Goal: Answer question/provide support: Share knowledge or assist other users

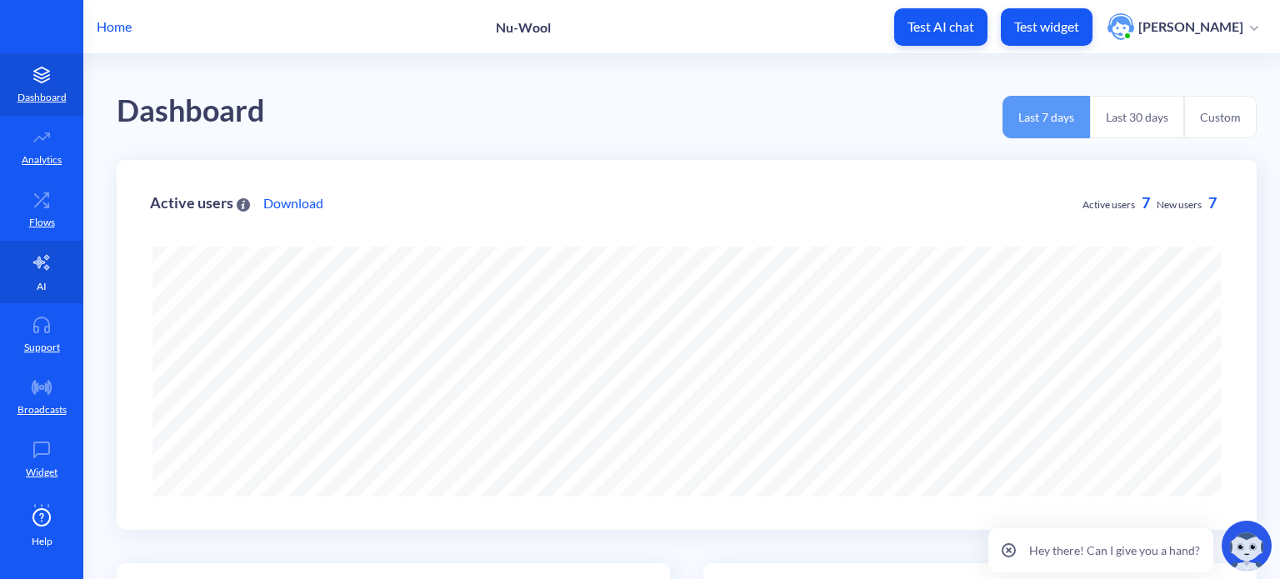
click at [43, 262] on icon at bounding box center [42, 262] width 20 height 20
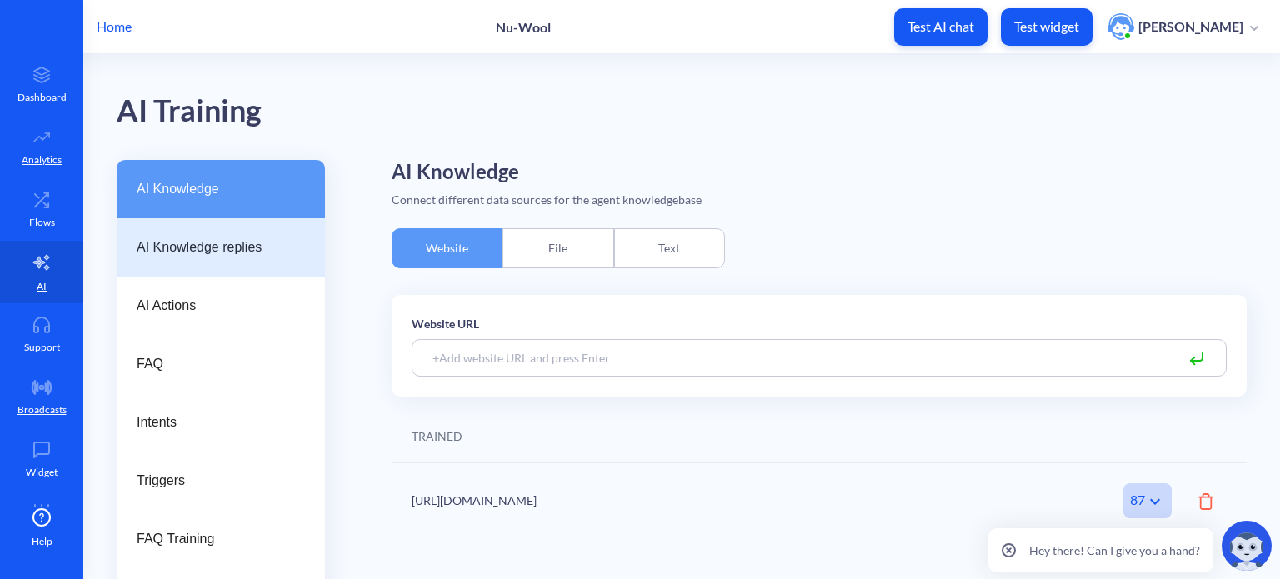
click at [197, 246] on span "AI Knowledge replies" at bounding box center [214, 247] width 155 height 20
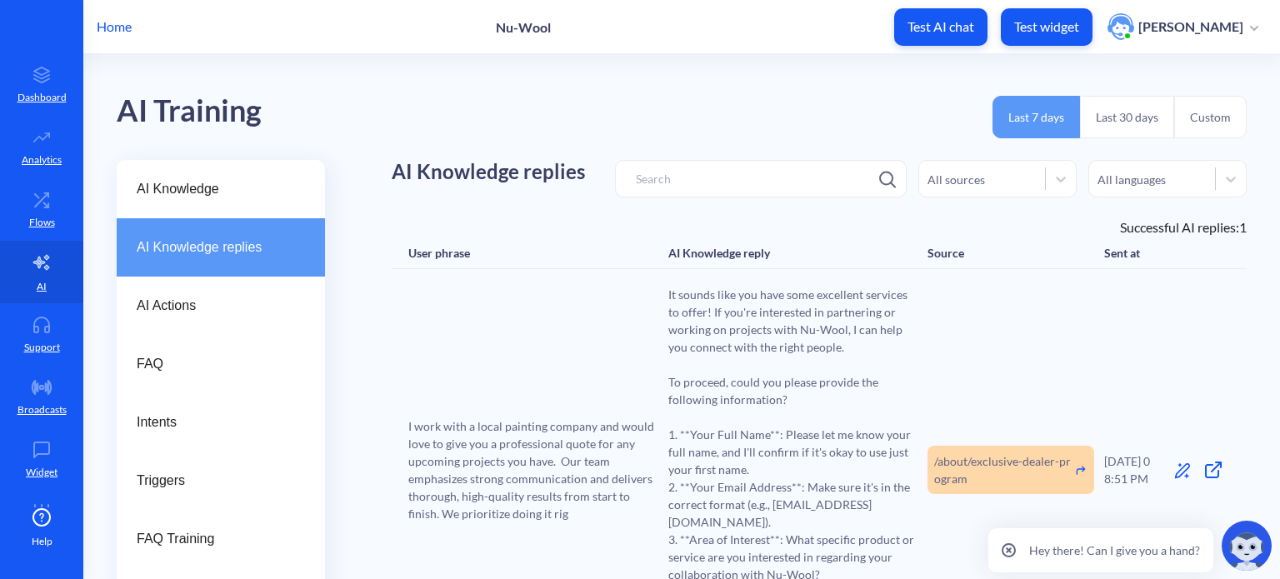
click at [1206, 121] on button "Custom" at bounding box center [1210, 117] width 72 height 42
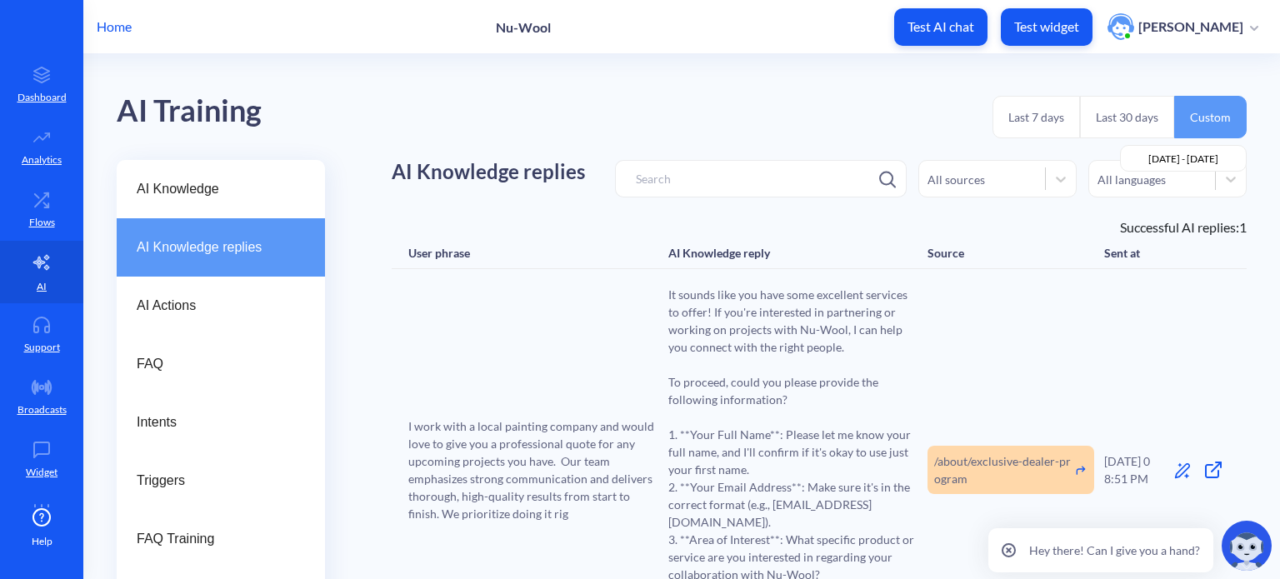
click at [1201, 160] on input "[DATE] - [DATE]" at bounding box center [1183, 158] width 127 height 27
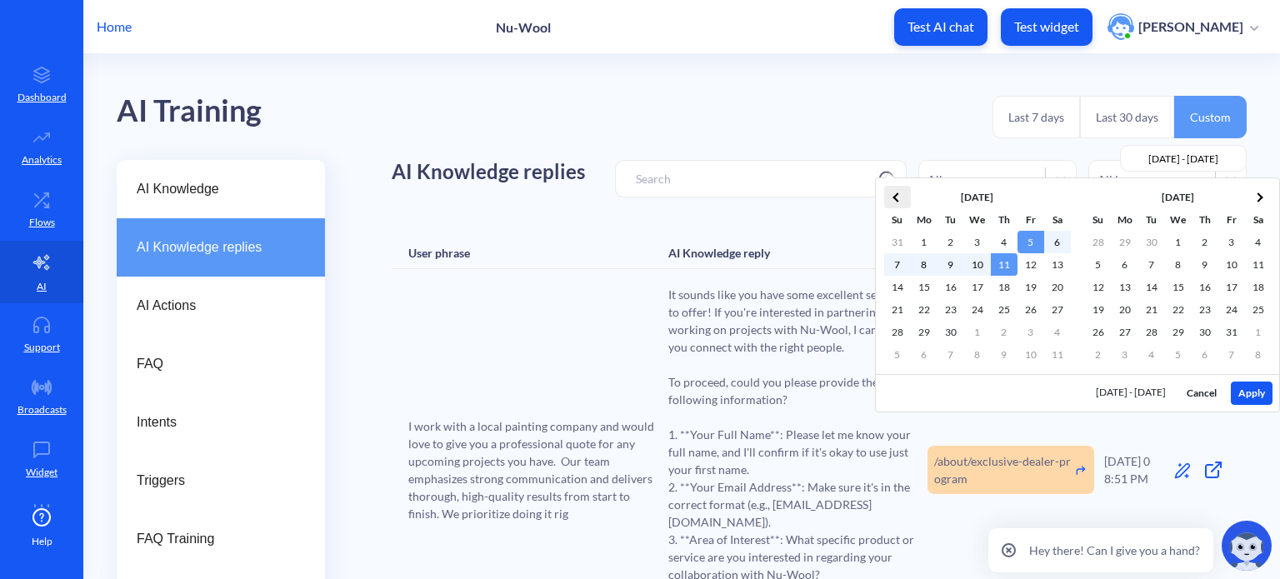
click at [894, 195] on th at bounding box center [897, 197] width 27 height 22
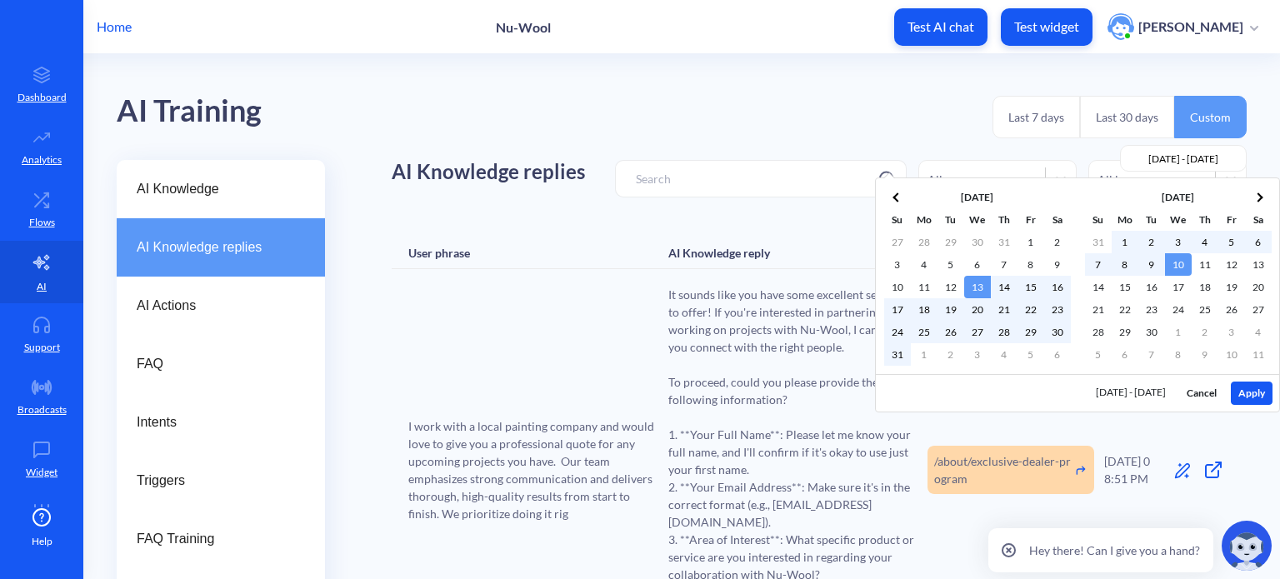
click at [1260, 389] on button "Apply" at bounding box center [1252, 393] width 42 height 23
type input "[DATE] - [DATE]"
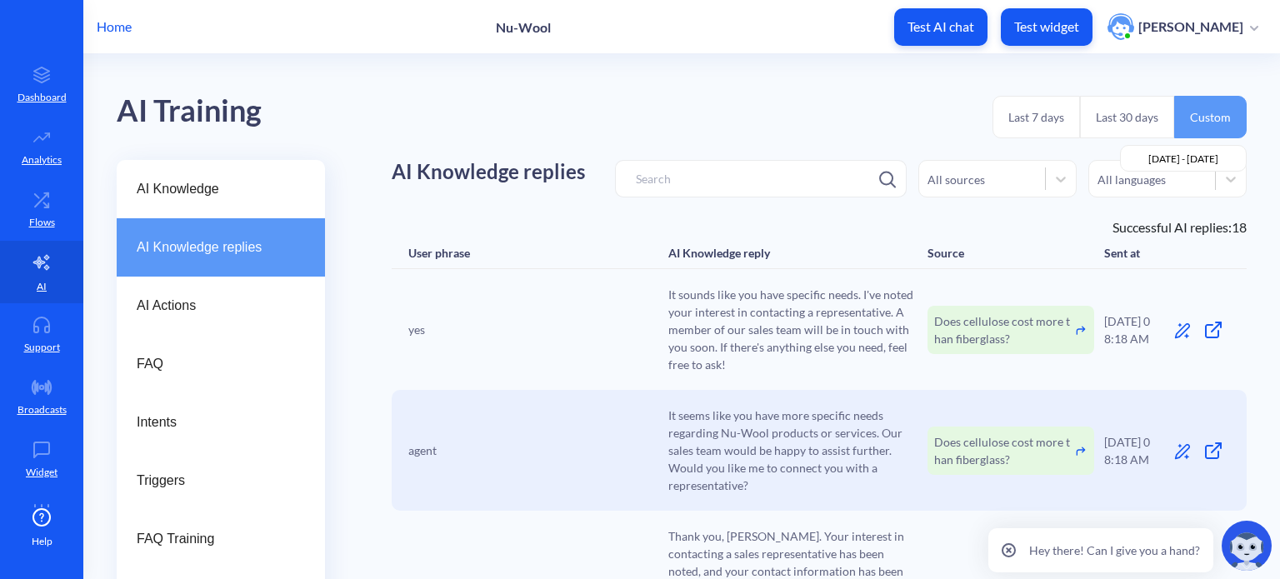
click at [1009, 552] on icon at bounding box center [1008, 550] width 4 height 4
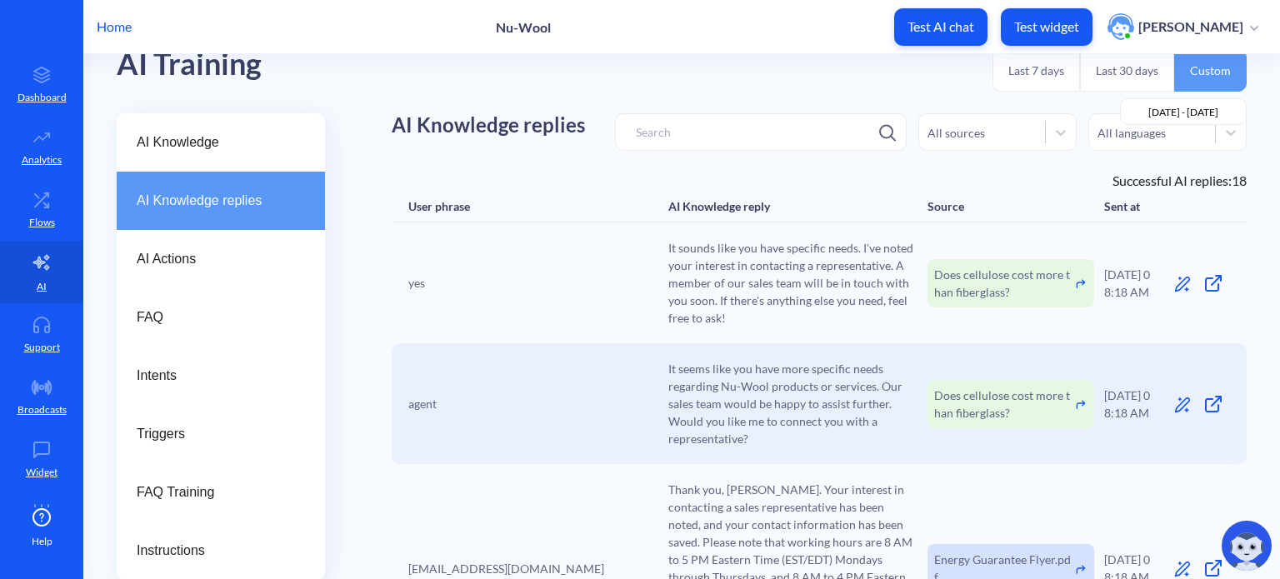
scroll to position [83, 0]
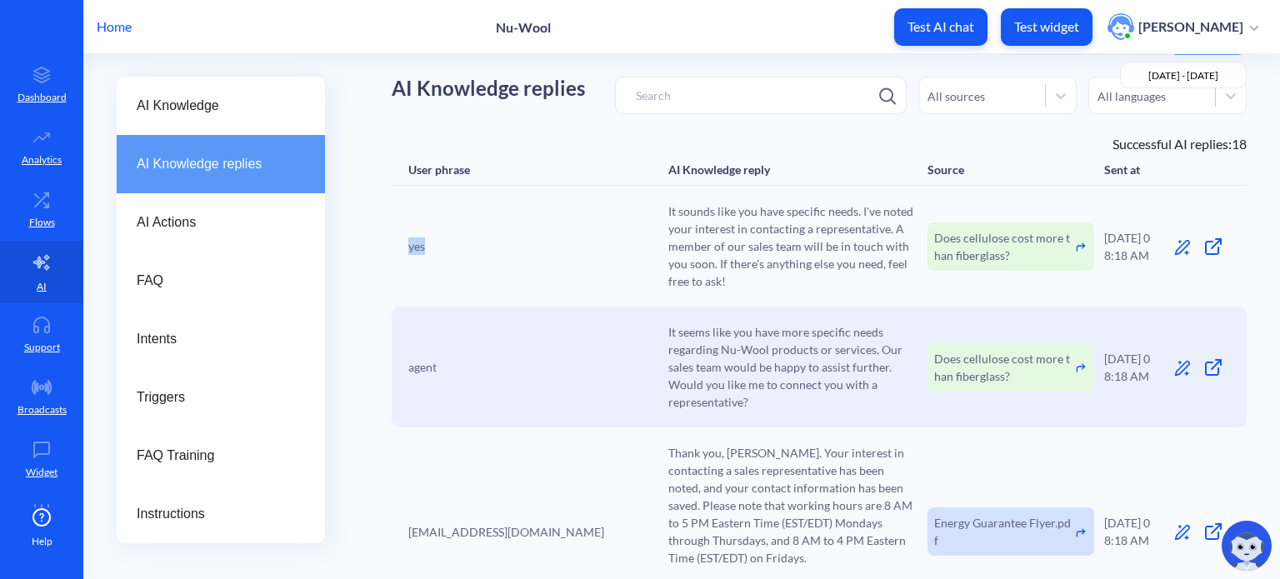
drag, startPoint x: 409, startPoint y: 247, endPoint x: 563, endPoint y: 247, distance: 154.1
click at [563, 247] on div "yes" at bounding box center [533, 245] width 250 height 17
click at [731, 279] on span "It sounds like you have specific needs. I've noted your interest in contacting …" at bounding box center [793, 245] width 250 height 87
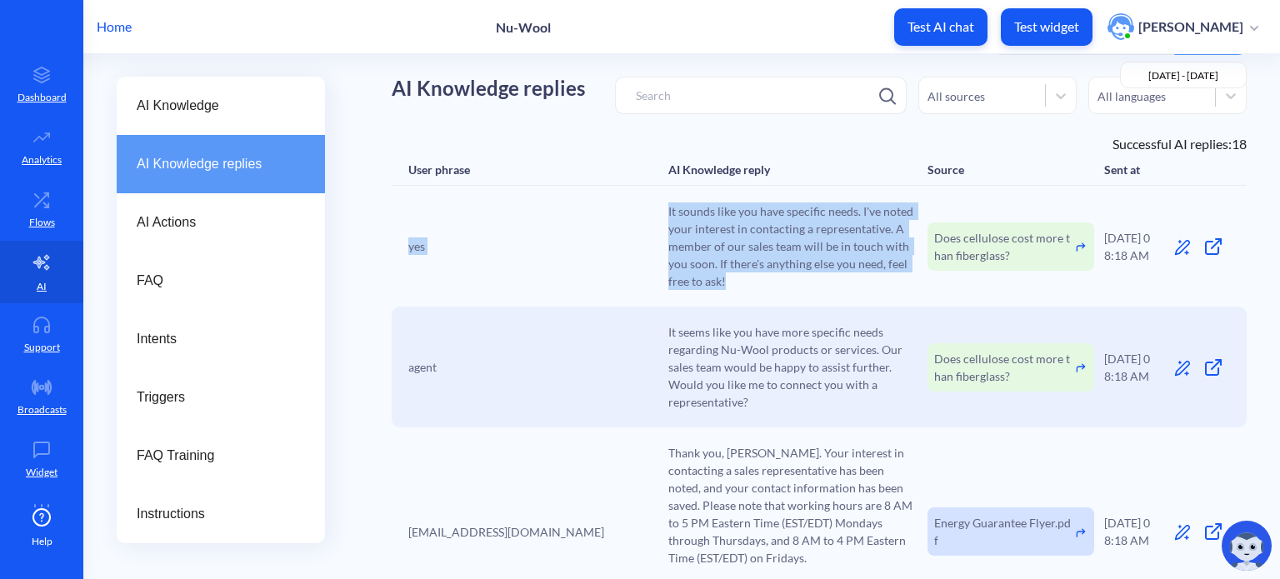
drag, startPoint x: 663, startPoint y: 279, endPoint x: 407, endPoint y: 247, distance: 257.8
click at [407, 247] on div "yes It sounds like you have specific needs. I've noted your interest in contact…" at bounding box center [819, 246] width 855 height 121
copy div "yes It sounds like you have specific needs. I've noted your interest in contact…"
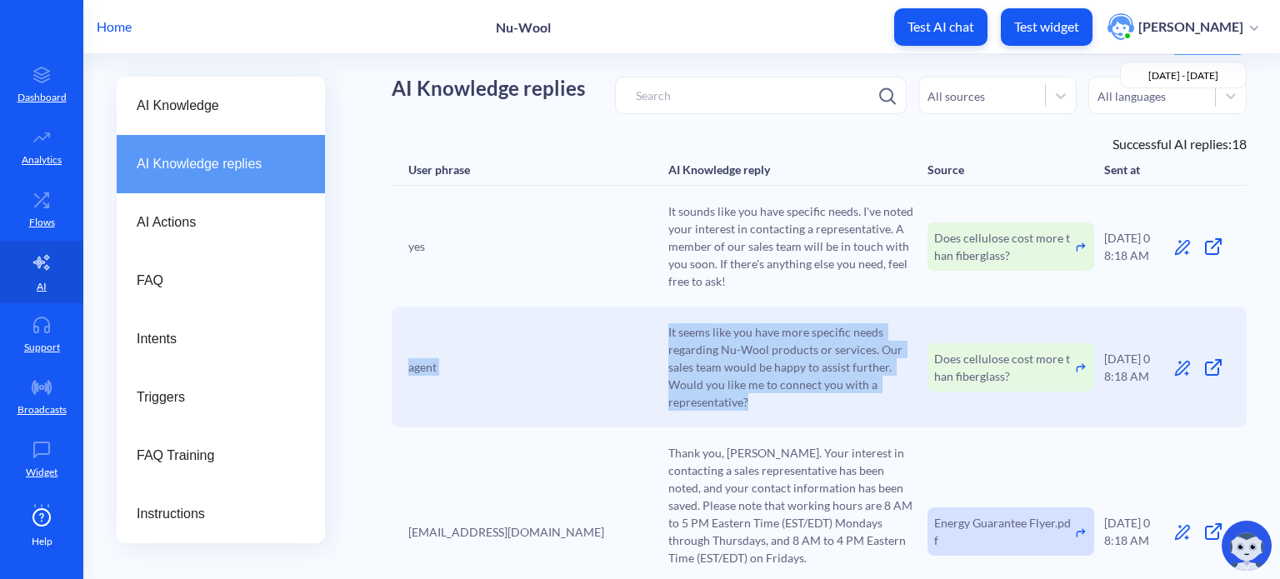
drag, startPoint x: 408, startPoint y: 369, endPoint x: 746, endPoint y: 403, distance: 339.1
click at [746, 403] on div "agent It seems like you have more specific needs regarding Nu-Wool products or …" at bounding box center [819, 367] width 855 height 121
copy div "agent It seems like you have more specific needs regarding Nu-Wool products or …"
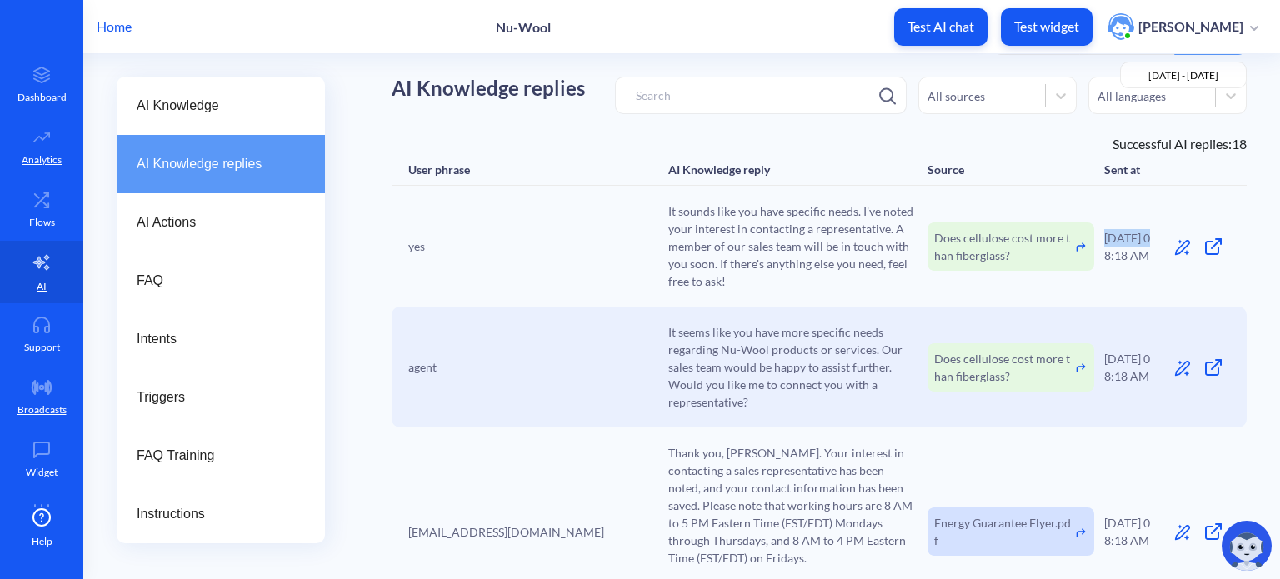
drag, startPoint x: 1144, startPoint y: 236, endPoint x: 1101, endPoint y: 239, distance: 43.5
click at [1104, 239] on div "[DATE] 08:18 AM" at bounding box center [1131, 246] width 54 height 35
copy div "[DATE]"
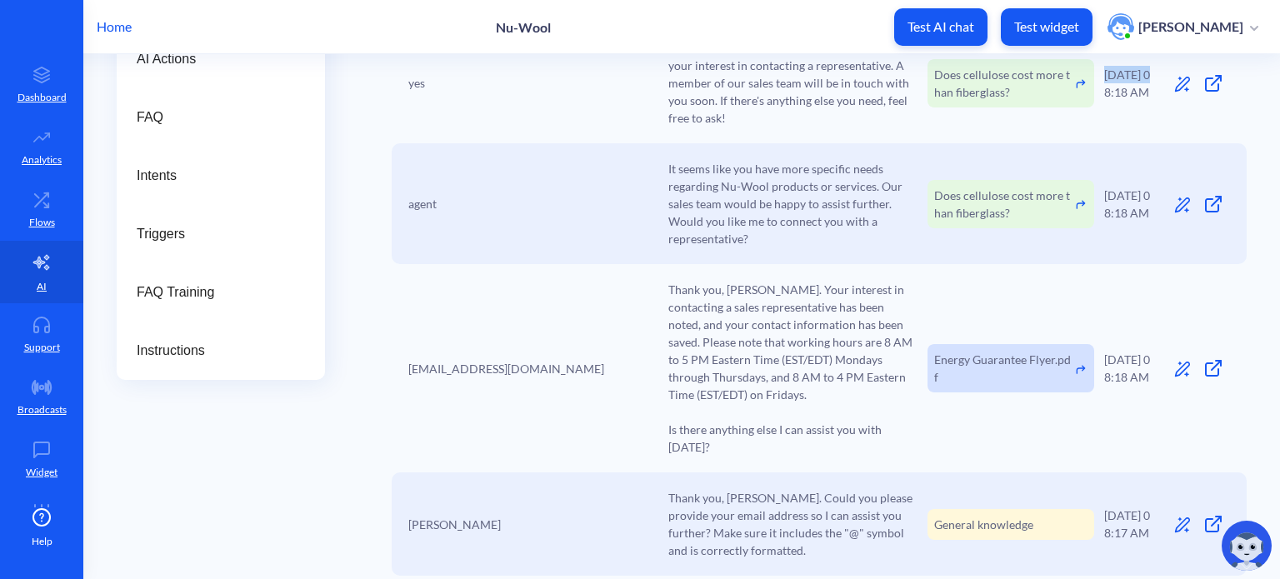
scroll to position [250, 0]
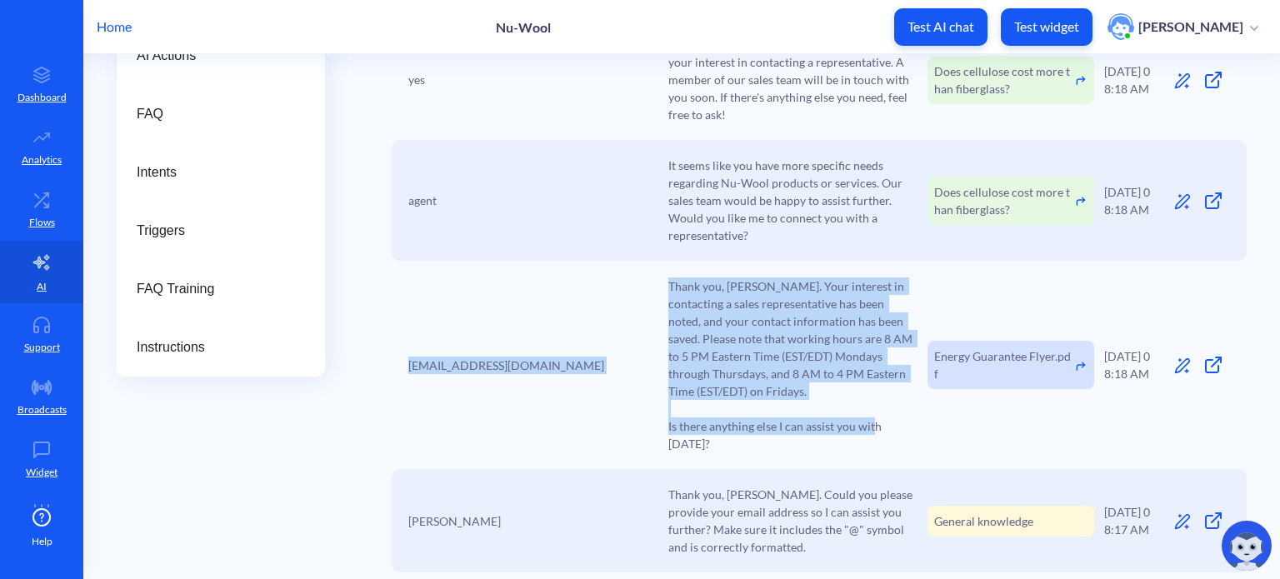
drag, startPoint x: 409, startPoint y: 354, endPoint x: 913, endPoint y: 424, distance: 508.9
click at [913, 424] on div "[EMAIL_ADDRESS][DOMAIN_NAME] Thank you, [PERSON_NAME]. Your interest in contact…" at bounding box center [819, 365] width 855 height 208
copy div "[EMAIL_ADDRESS][DOMAIN_NAME] Thank you, [PERSON_NAME]. Your interest in contact…"
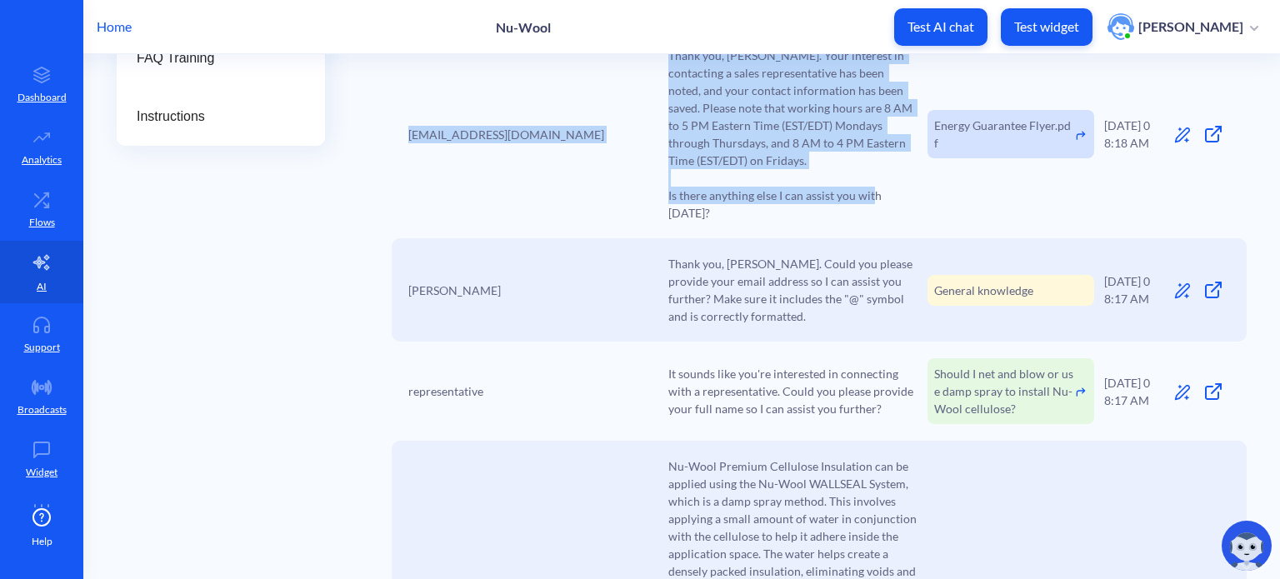
scroll to position [500, 0]
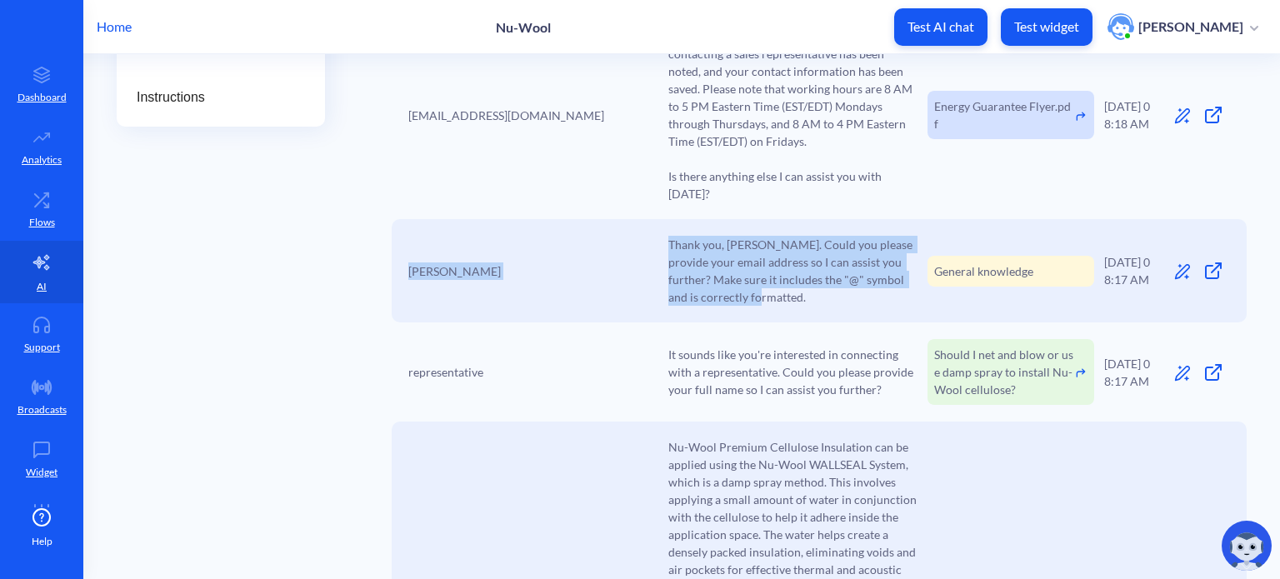
drag, startPoint x: 408, startPoint y: 249, endPoint x: 722, endPoint y: 289, distance: 316.6
click at [722, 289] on div "[PERSON_NAME] Thank you, [PERSON_NAME]. Could you please provide your email add…" at bounding box center [819, 270] width 855 height 103
copy div "[PERSON_NAME] Thank you, [PERSON_NAME]. Could you please provide your email add…"
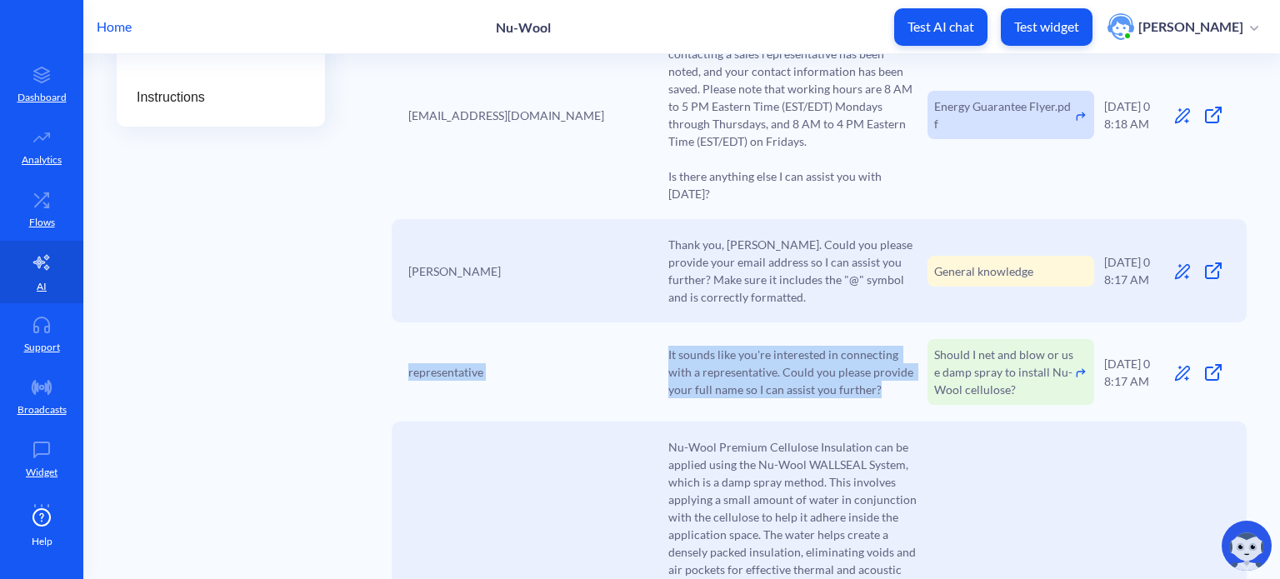
drag, startPoint x: 408, startPoint y: 354, endPoint x: 896, endPoint y: 373, distance: 488.6
click at [896, 373] on div "representative It sounds like you're interested in connecting with a representa…" at bounding box center [819, 371] width 855 height 99
drag, startPoint x: 621, startPoint y: 362, endPoint x: 480, endPoint y: 360, distance: 140.8
click at [619, 363] on div "representative" at bounding box center [533, 371] width 250 height 17
copy div "representative It sounds like you're interested in connecting with a representa…"
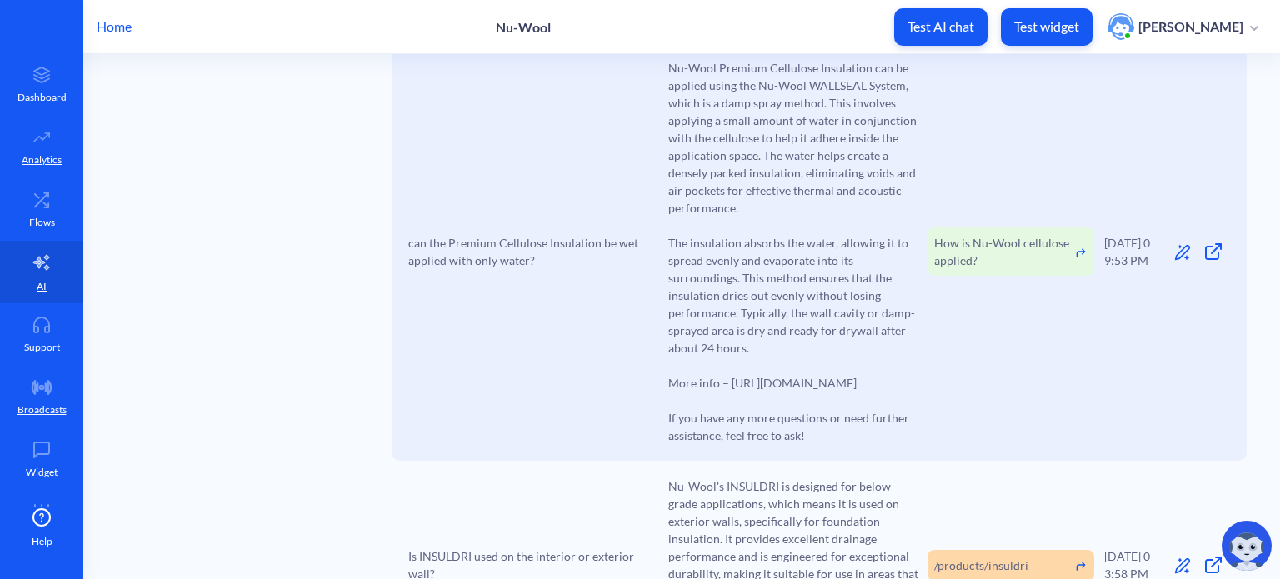
scroll to position [916, 0]
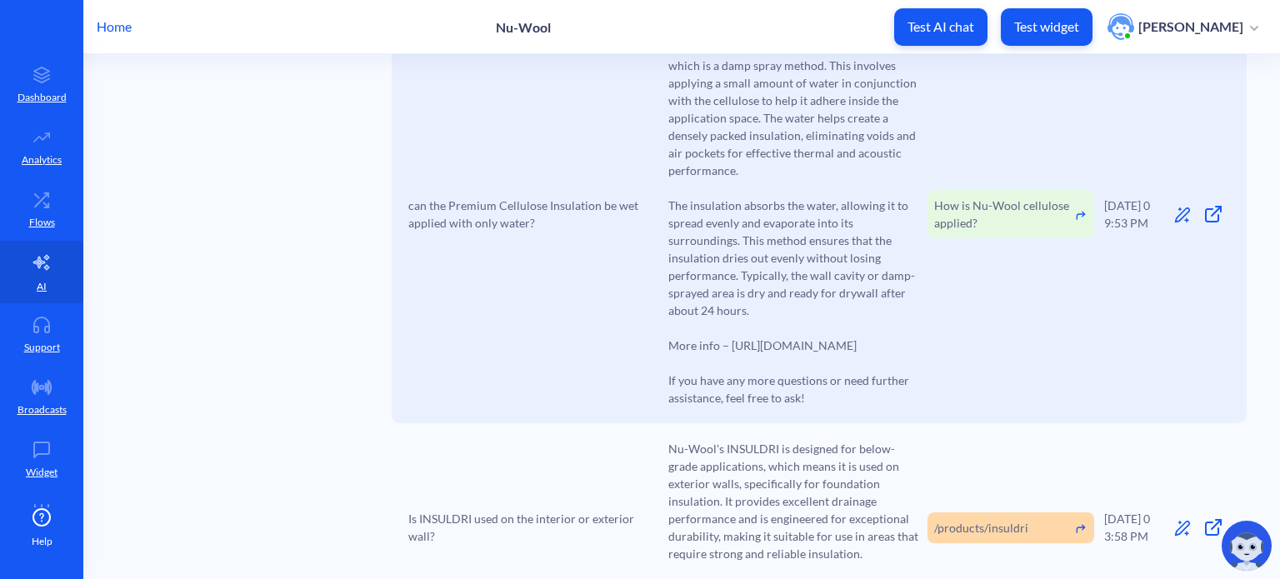
drag, startPoint x: 407, startPoint y: 205, endPoint x: 827, endPoint y: 415, distance: 470.2
click at [827, 415] on div "can the Premium Cellulose Insulation be wet applied with only water? Nu-Wool Pr…" at bounding box center [819, 214] width 855 height 418
copy div "can the Premium Cellulose Insulation be wet applied with only water? Nu-Wool Pr…"
drag, startPoint x: 1147, startPoint y: 198, endPoint x: 1110, endPoint y: 206, distance: 38.2
click at [1110, 206] on div "[DATE] 09:53 PM" at bounding box center [1131, 214] width 54 height 35
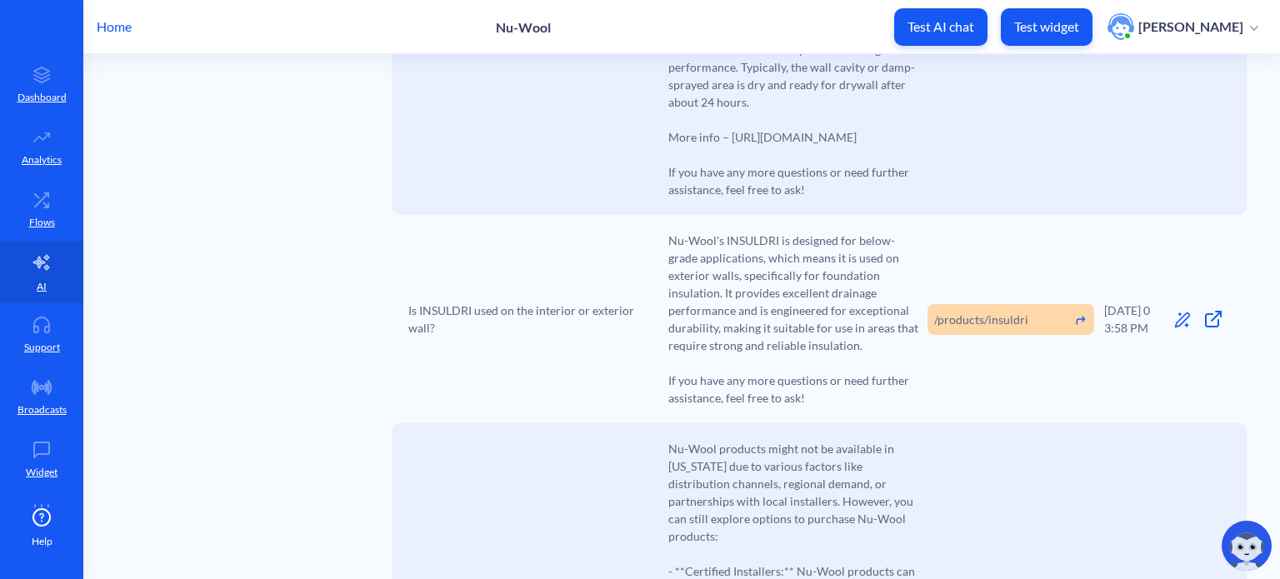
scroll to position [1166, 0]
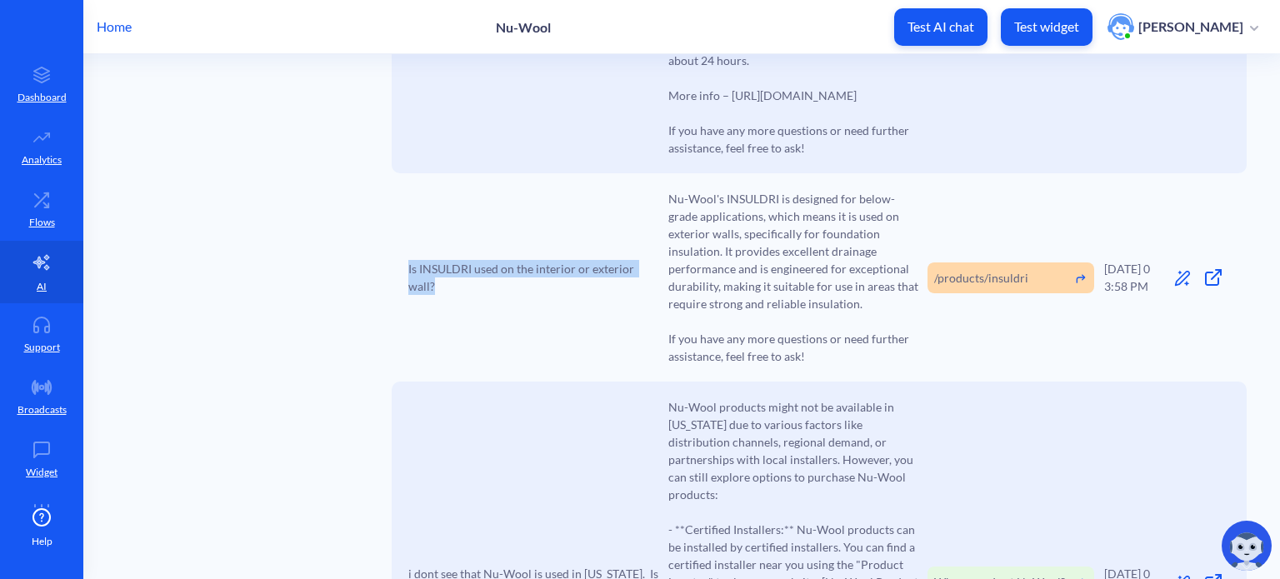
drag, startPoint x: 427, startPoint y: 302, endPoint x: 397, endPoint y: 290, distance: 31.7
click at [397, 290] on div "Is INSULDRI used on the interior or exterior wall? Nu-Wool's INSULDRI is design…" at bounding box center [819, 277] width 855 height 208
copy span "Is INSULDRI used on the interior or exterior wall?"
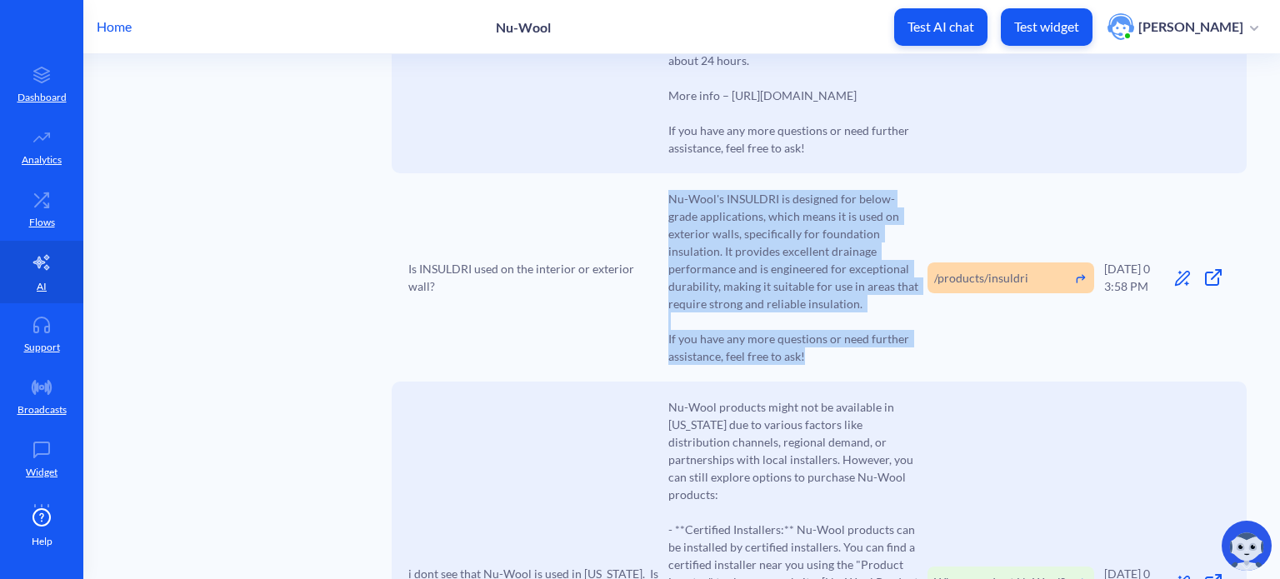
drag, startPoint x: 822, startPoint y: 377, endPoint x: 657, endPoint y: 220, distance: 228.0
click at [657, 220] on div "Is INSULDRI used on the interior or exterior wall? Nu-Wool's INSULDRI is design…" at bounding box center [819, 277] width 855 height 208
copy span "Nu-Wool's INSULDRI is designed for below-grade applications, which means it is …"
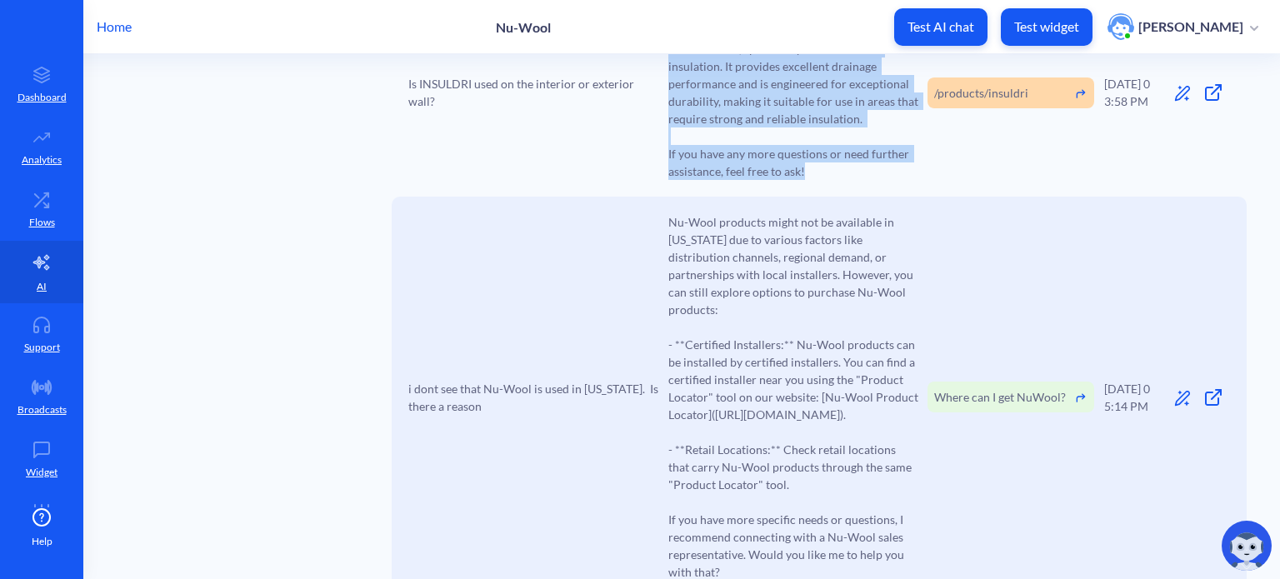
scroll to position [1416, 0]
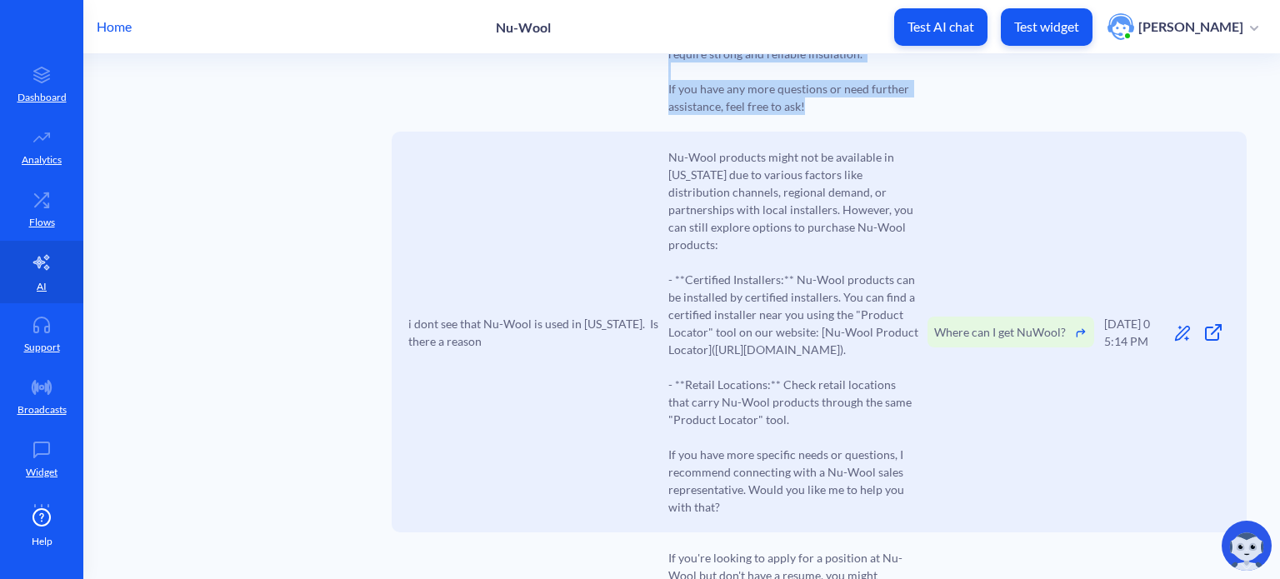
drag, startPoint x: 503, startPoint y: 366, endPoint x: 404, endPoint y: 342, distance: 101.8
click at [404, 342] on div "i dont see that Nu-Wool is used in [US_STATE]. Is there a reason Nu-Wool produc…" at bounding box center [819, 332] width 855 height 401
copy span "i dont see that Nu-Wool is used in [US_STATE]. Is there a reason"
drag, startPoint x: 726, startPoint y: 524, endPoint x: 648, endPoint y: 180, distance: 352.7
click at [648, 180] on div "i dont see that Nu-Wool is used in [US_STATE]. Is there a reason Nu-Wool produc…" at bounding box center [819, 332] width 855 height 401
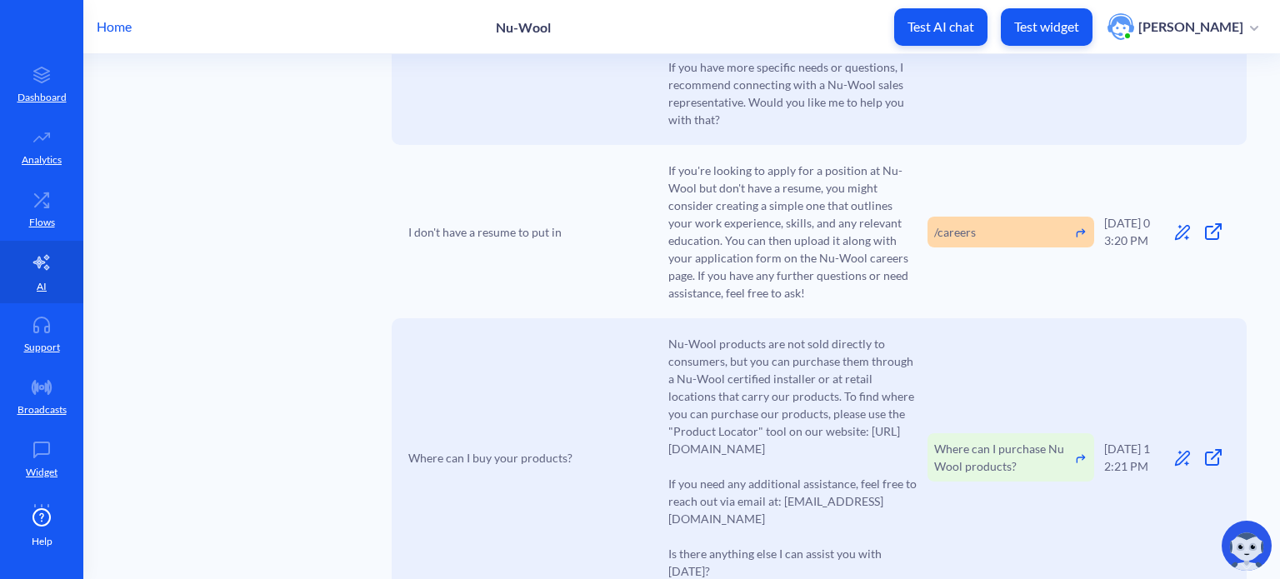
scroll to position [1833, 0]
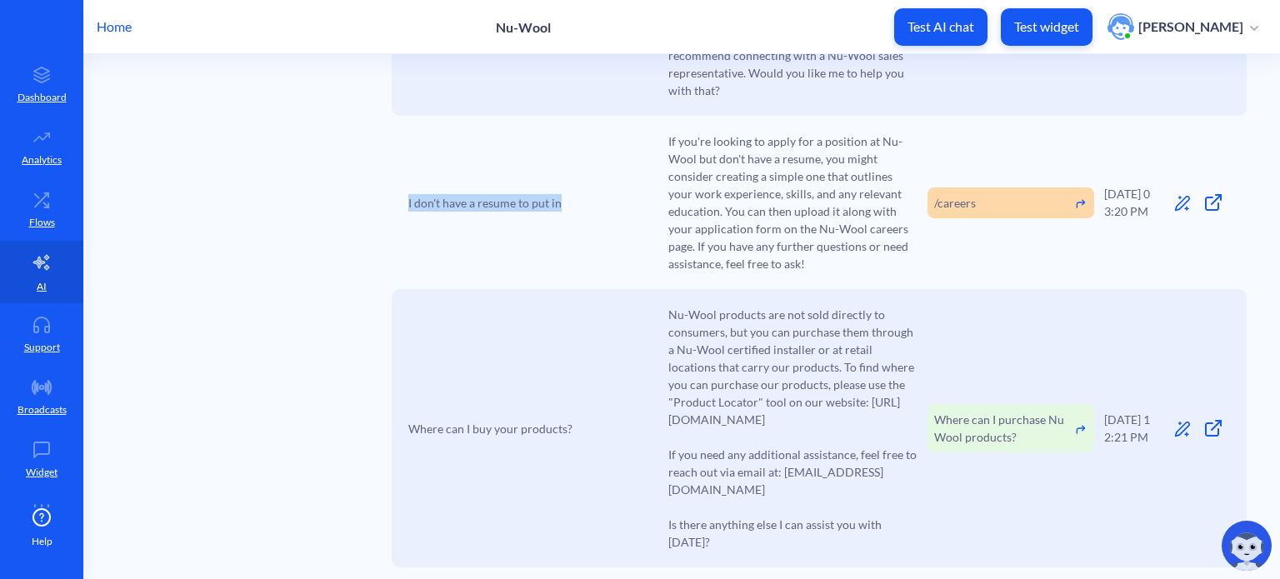
drag, startPoint x: 527, startPoint y: 219, endPoint x: 380, endPoint y: 220, distance: 146.6
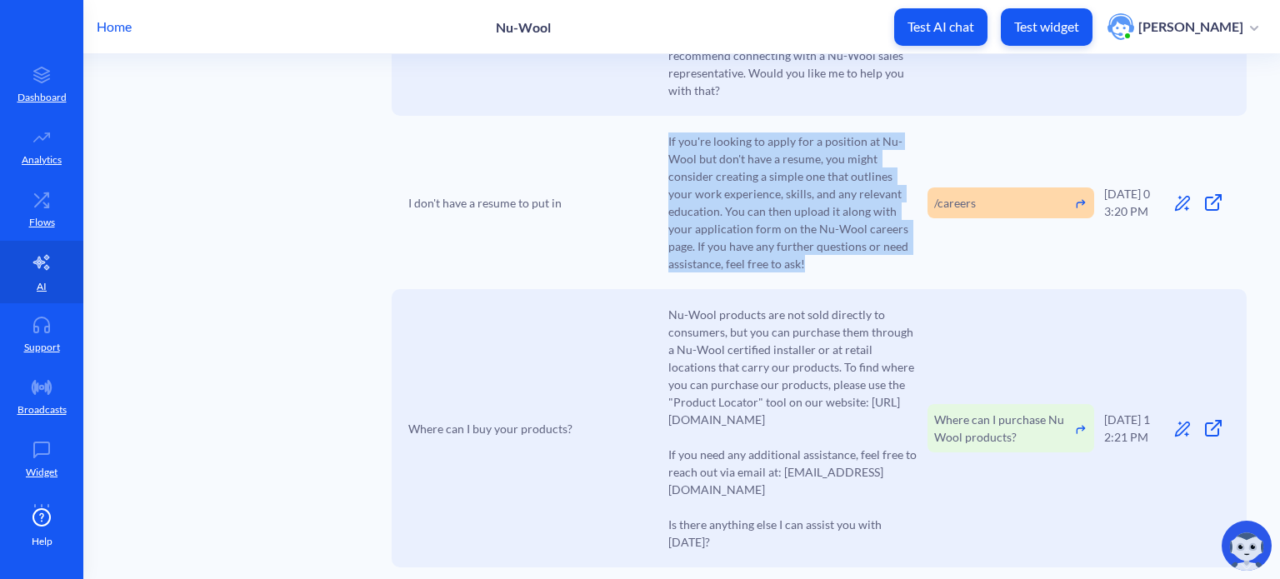
drag, startPoint x: 816, startPoint y: 288, endPoint x: 663, endPoint y: 156, distance: 202.6
click at [663, 156] on div "I don't have a resume to put in If you're looking to apply for a position at Nu…" at bounding box center [819, 202] width 855 height 173
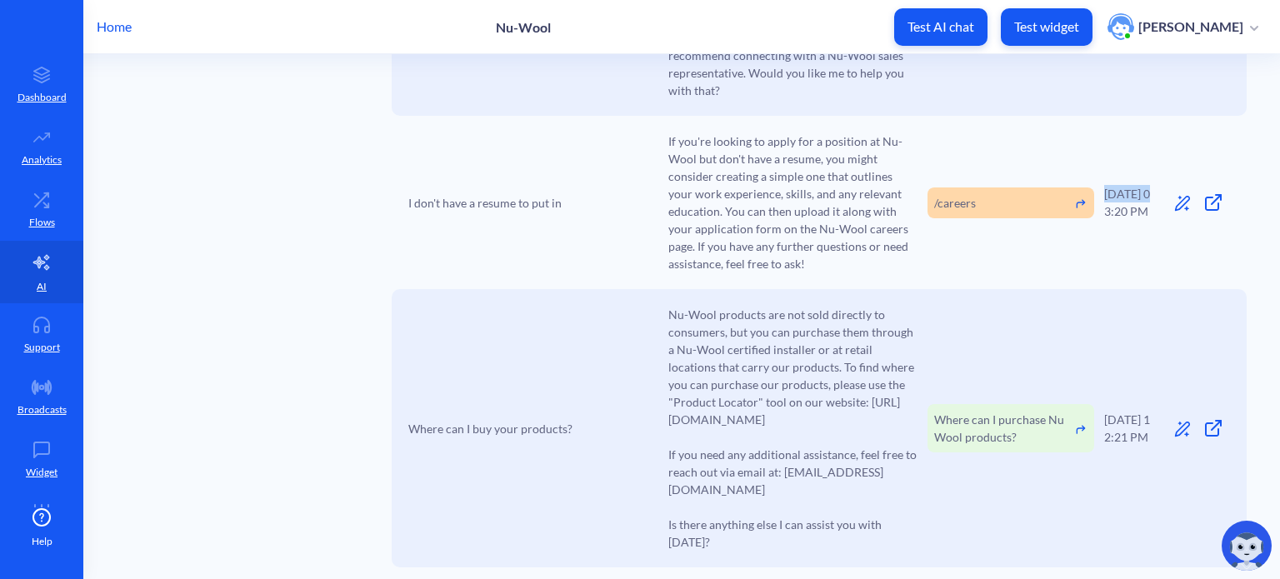
drag, startPoint x: 1148, startPoint y: 208, endPoint x: 1098, endPoint y: 213, distance: 50.2
click at [1098, 213] on div "I don't have a resume to put in If you're looking to apply for a position at Nu…" at bounding box center [819, 202] width 855 height 173
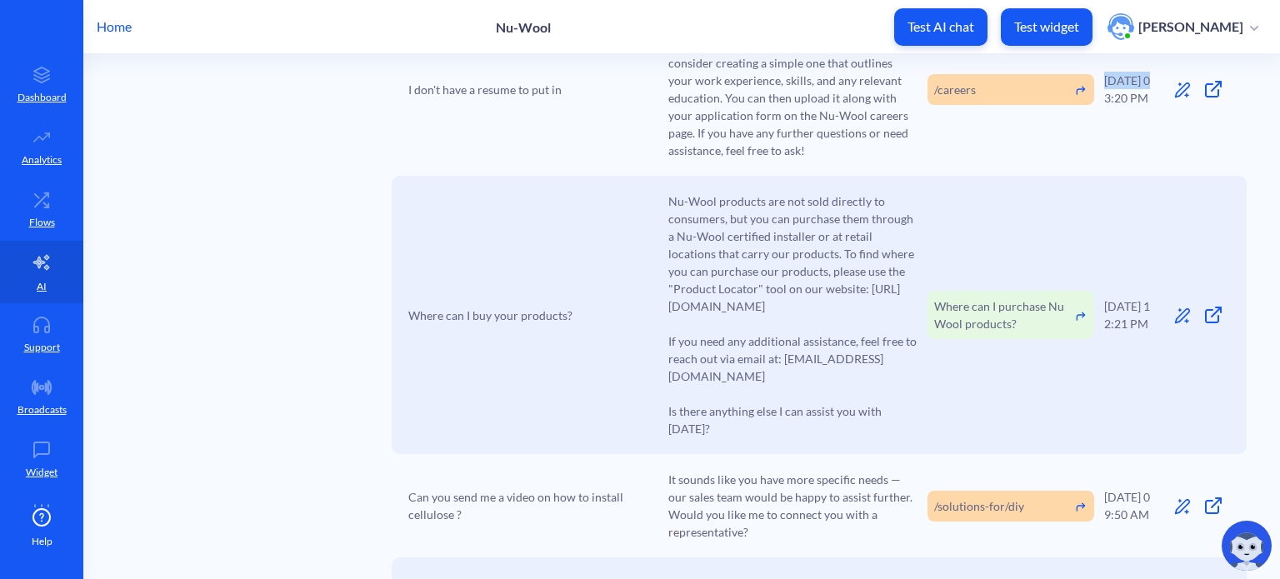
scroll to position [1999, 0]
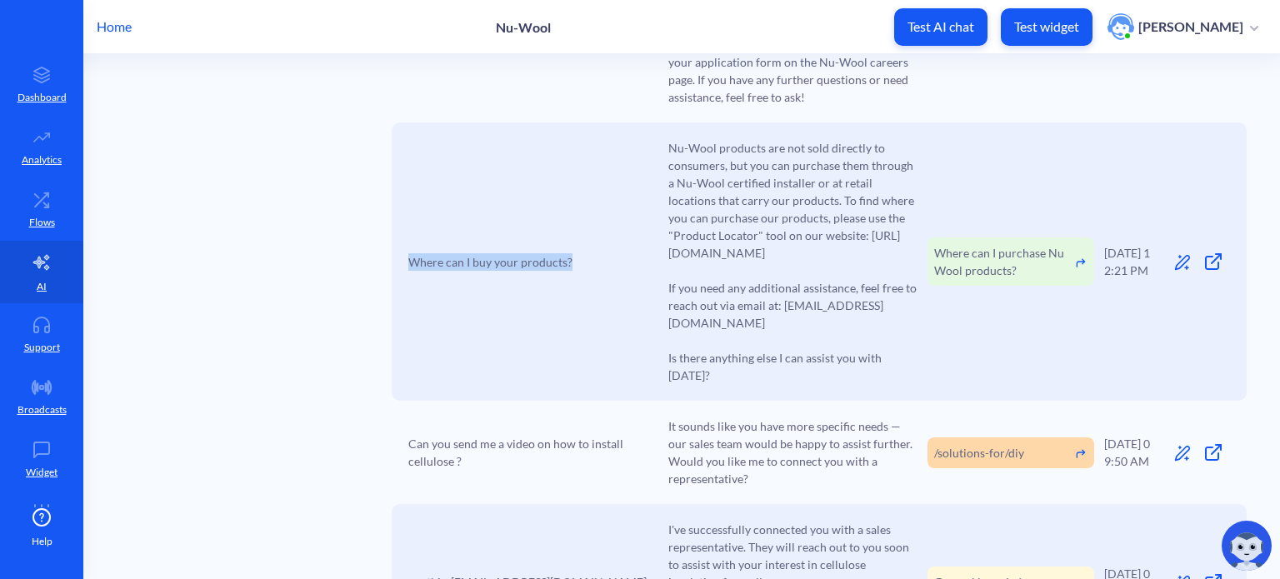
drag, startPoint x: 570, startPoint y: 261, endPoint x: 393, endPoint y: 262, distance: 176.6
click at [393, 262] on div "Where can I buy your products? Nu-Wool products are not sold directly to consum…" at bounding box center [819, 261] width 855 height 278
drag, startPoint x: 918, startPoint y: 358, endPoint x: 658, endPoint y: 172, distance: 319.5
click at [658, 172] on div "Where can I buy your products? Nu-Wool products are not sold directly to consum…" at bounding box center [819, 261] width 855 height 278
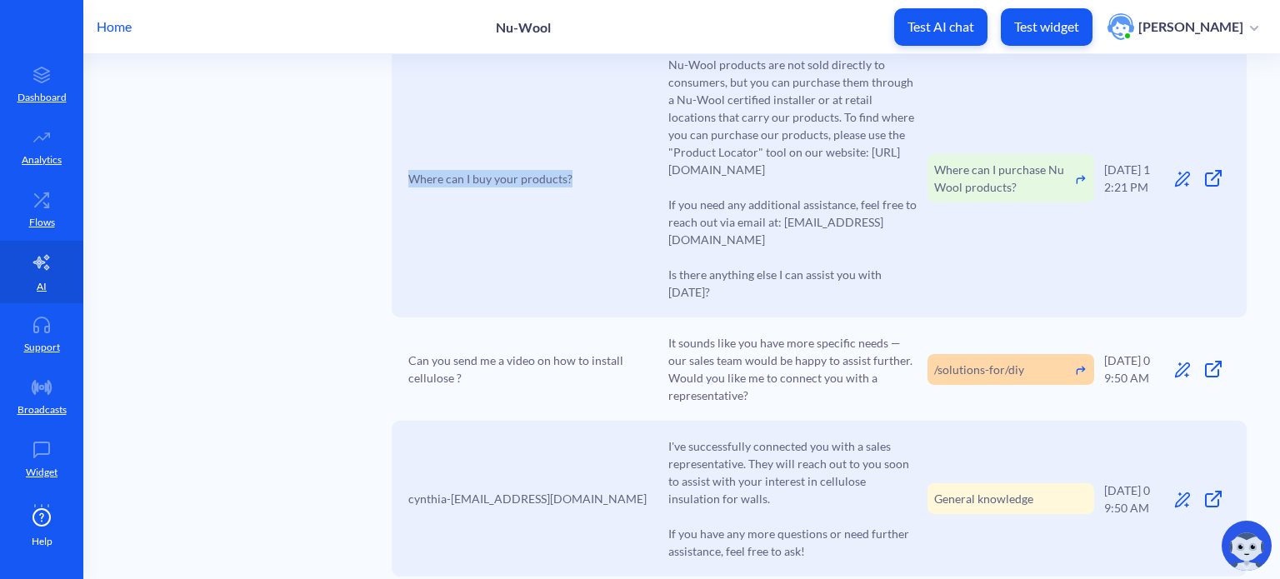
scroll to position [2166, 0]
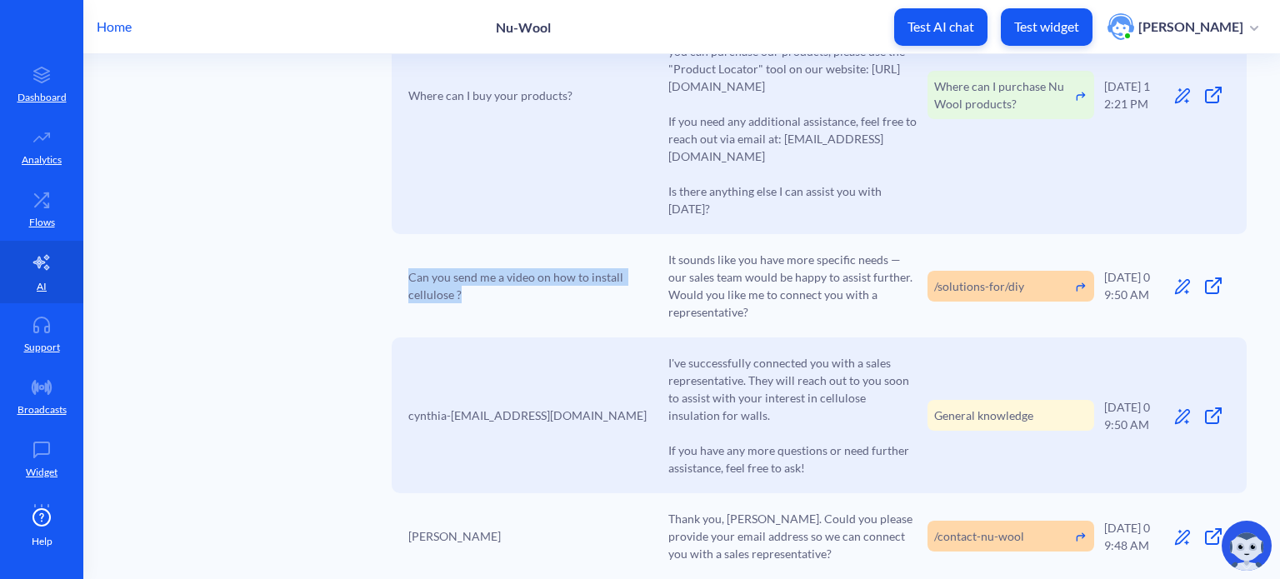
drag, startPoint x: 466, startPoint y: 278, endPoint x: 403, endPoint y: 259, distance: 65.4
click at [403, 259] on div "Can you send me a video on how to install cellulose ? It sounds like you have m…" at bounding box center [819, 285] width 855 height 103
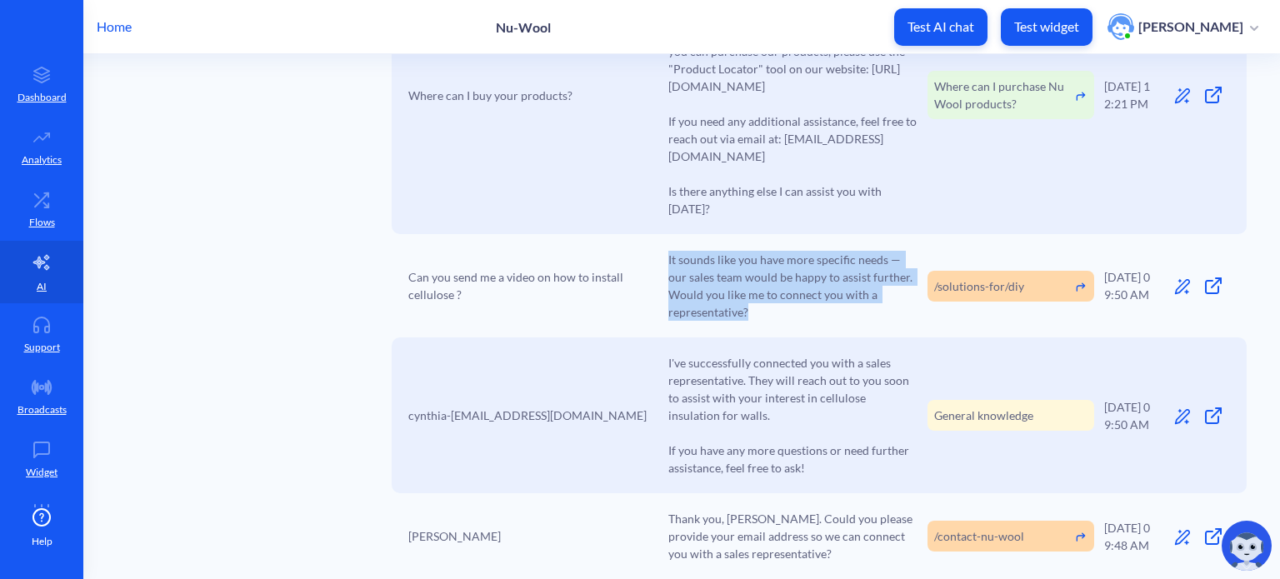
drag, startPoint x: 756, startPoint y: 293, endPoint x: 656, endPoint y: 238, distance: 114.1
click at [656, 238] on div "Can you send me a video on how to install cellulose ? It sounds like you have m…" at bounding box center [819, 285] width 855 height 103
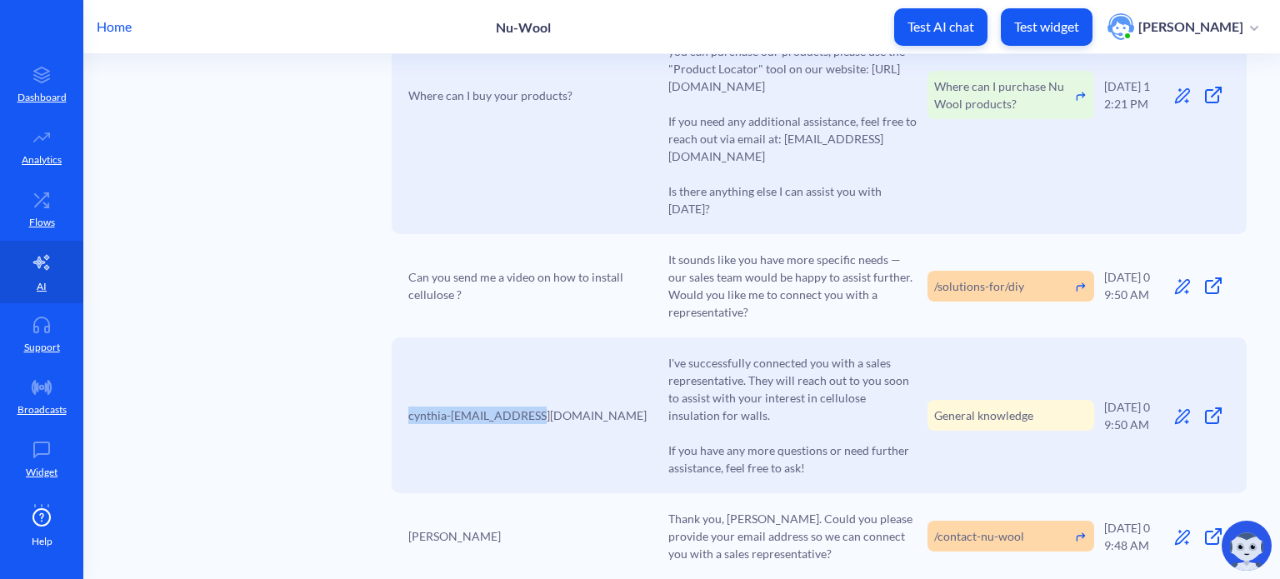
drag, startPoint x: 552, startPoint y: 397, endPoint x: 402, endPoint y: 397, distance: 150.8
click at [402, 397] on div "cynthia-[EMAIL_ADDRESS][DOMAIN_NAME] I've successfully connected you with a sal…" at bounding box center [819, 415] width 855 height 156
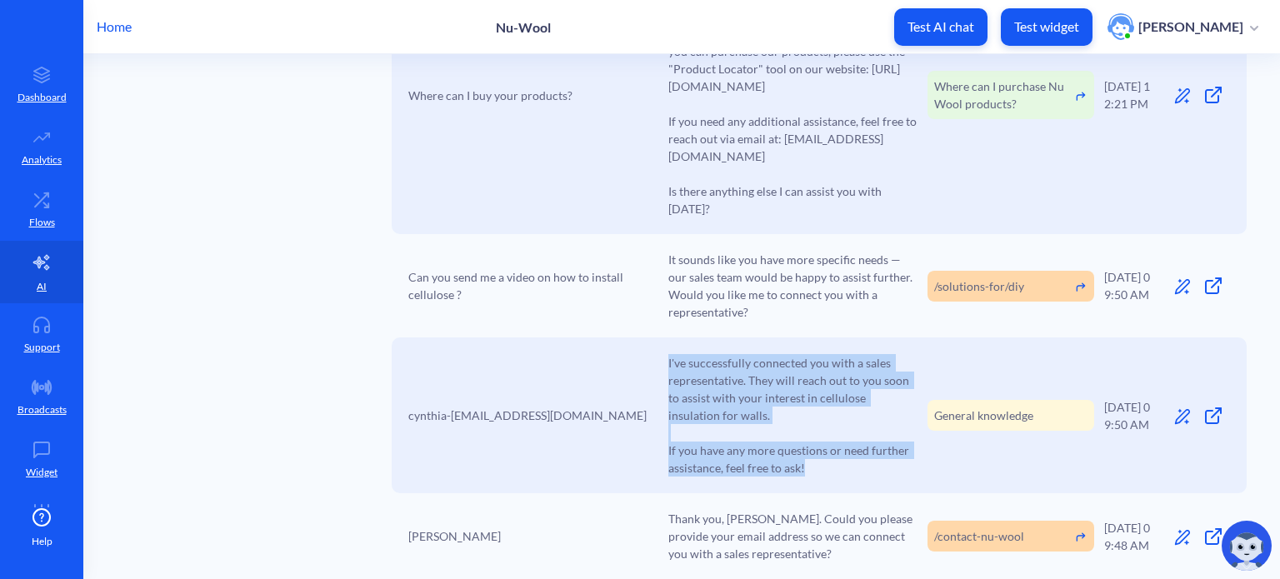
drag, startPoint x: 810, startPoint y: 452, endPoint x: 663, endPoint y: 349, distance: 178.9
click at [663, 349] on div "cynthia-[EMAIL_ADDRESS][DOMAIN_NAME] I've successfully connected you with a sal…" at bounding box center [819, 415] width 855 height 156
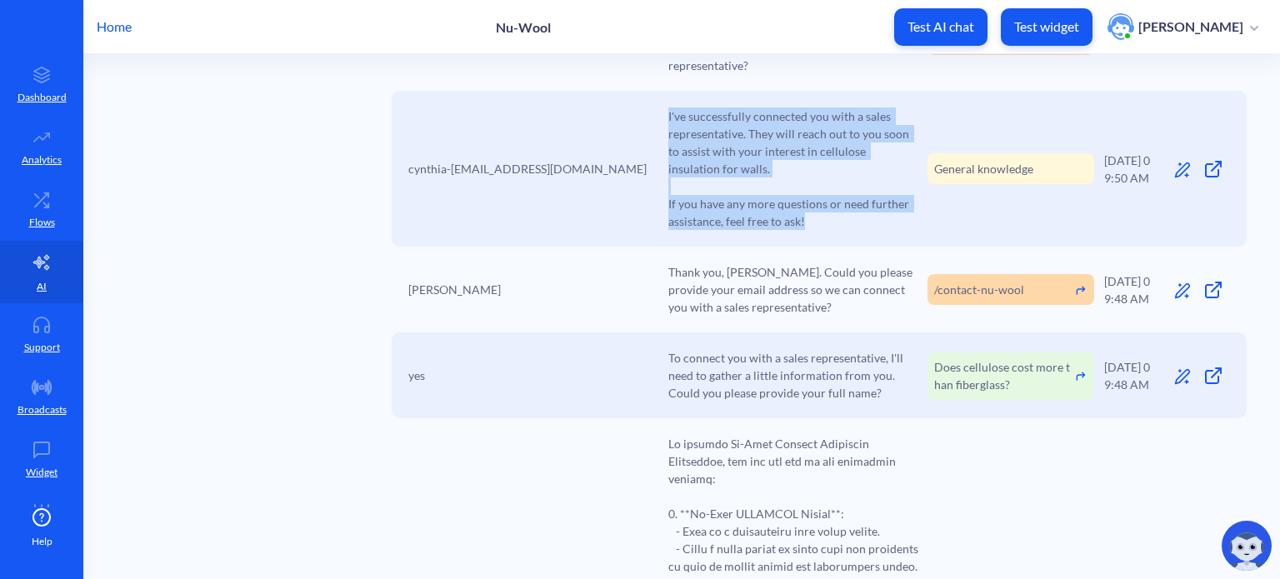
scroll to position [2416, 0]
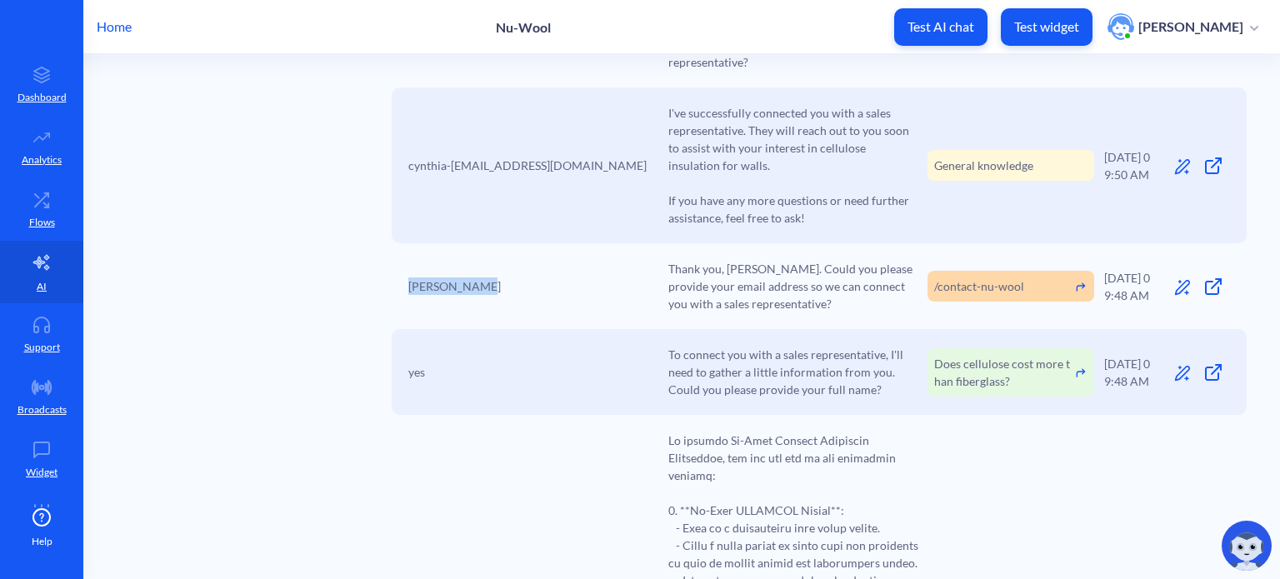
drag, startPoint x: 482, startPoint y: 272, endPoint x: 397, endPoint y: 269, distance: 85.8
click at [397, 269] on div "[PERSON_NAME] Thank you, [PERSON_NAME]. Could you please provide your email add…" at bounding box center [819, 286] width 855 height 86
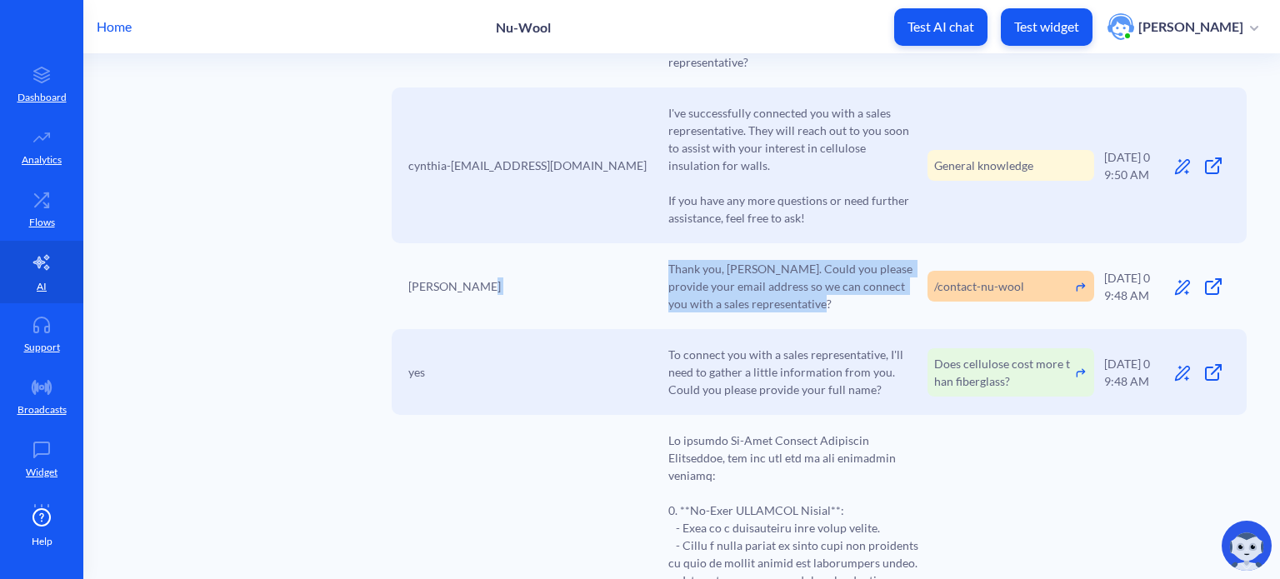
drag, startPoint x: 836, startPoint y: 287, endPoint x: 654, endPoint y: 255, distance: 185.2
click at [654, 255] on div "[PERSON_NAME] Thank you, [PERSON_NAME]. Could you please provide your email add…" at bounding box center [819, 286] width 855 height 86
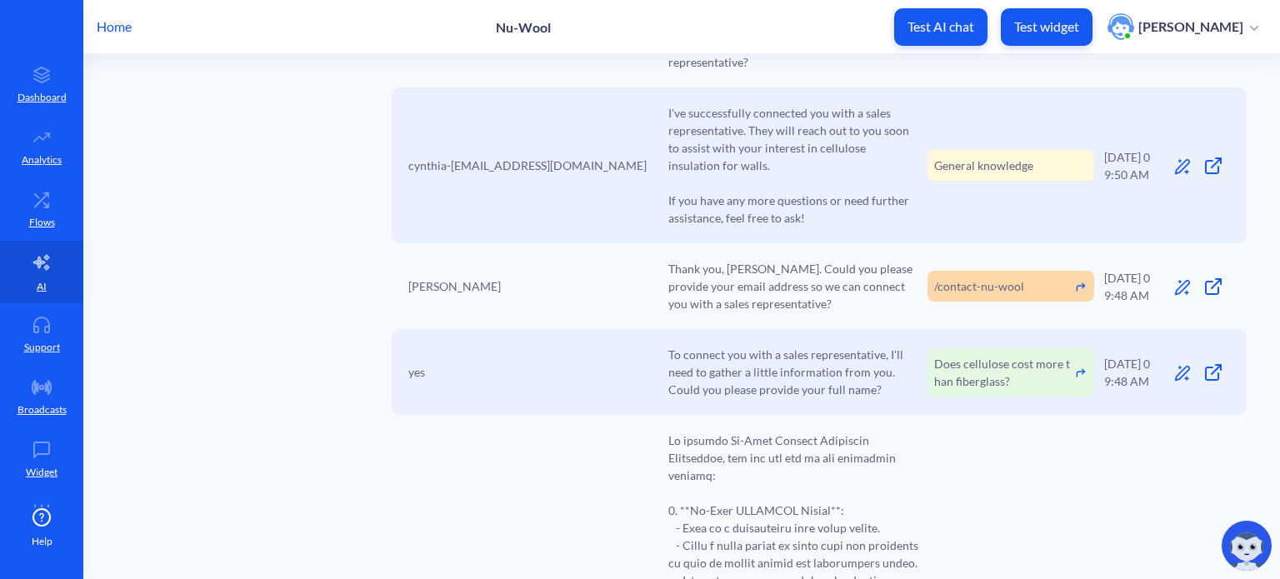
click at [419, 363] on span "yes" at bounding box center [416, 371] width 17 height 17
click at [750, 346] on span "To connect you with a sales representative, I'll need to gather a little inform…" at bounding box center [793, 372] width 250 height 52
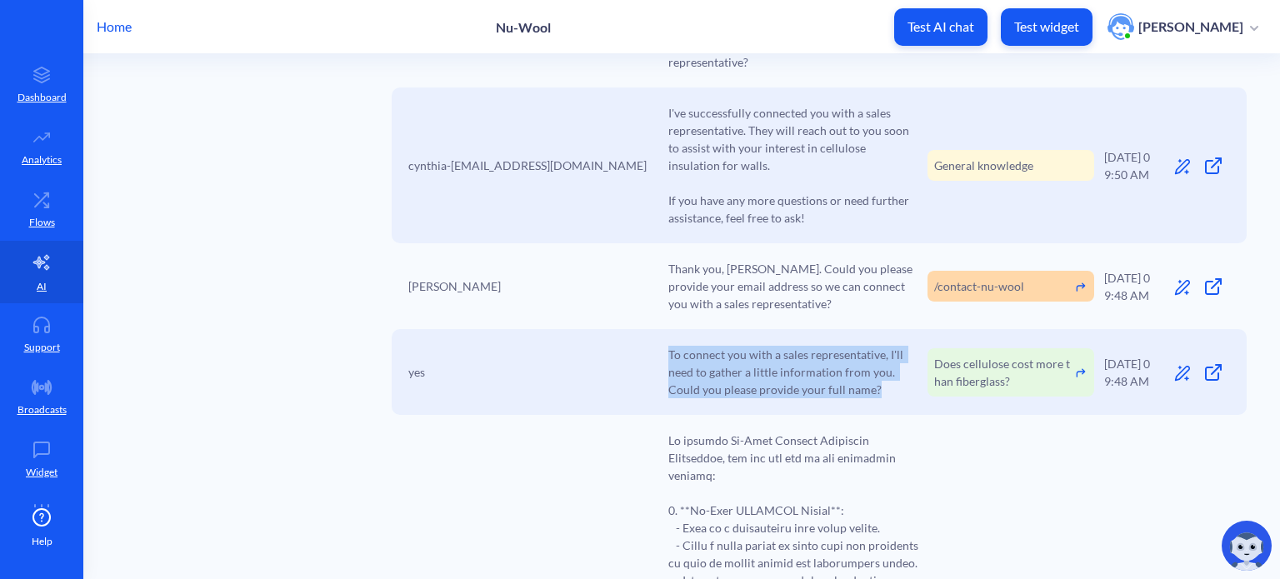
drag, startPoint x: 880, startPoint y: 372, endPoint x: 663, endPoint y: 337, distance: 219.6
click at [663, 337] on div "yes To connect you with a sales representative, I'll need to gather a little in…" at bounding box center [819, 372] width 855 height 86
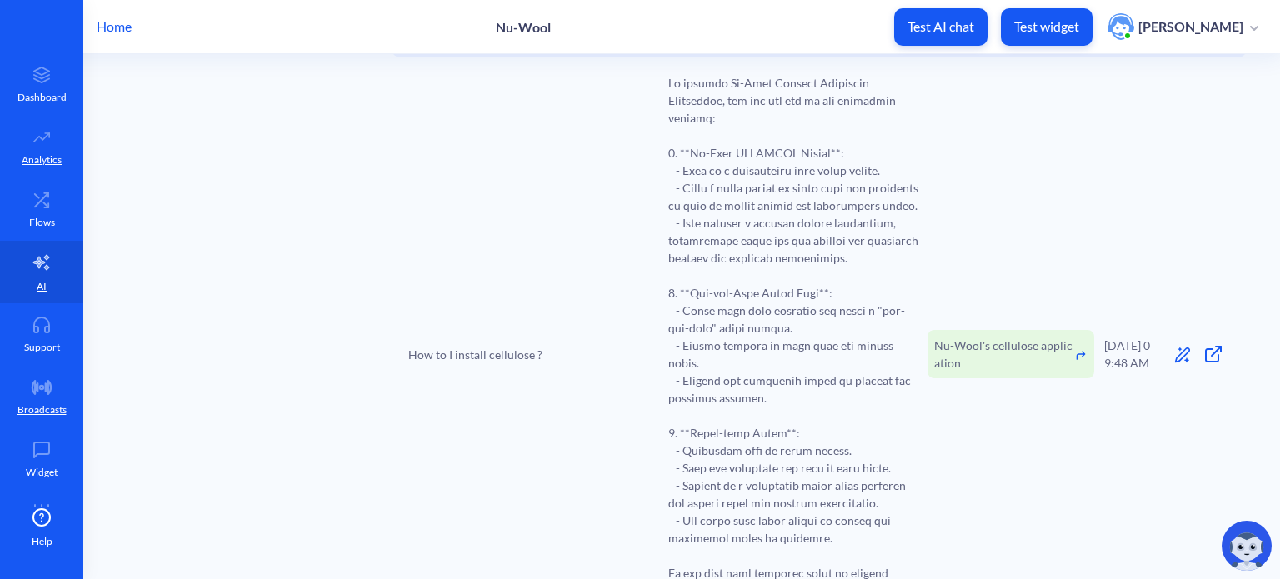
scroll to position [2833, 0]
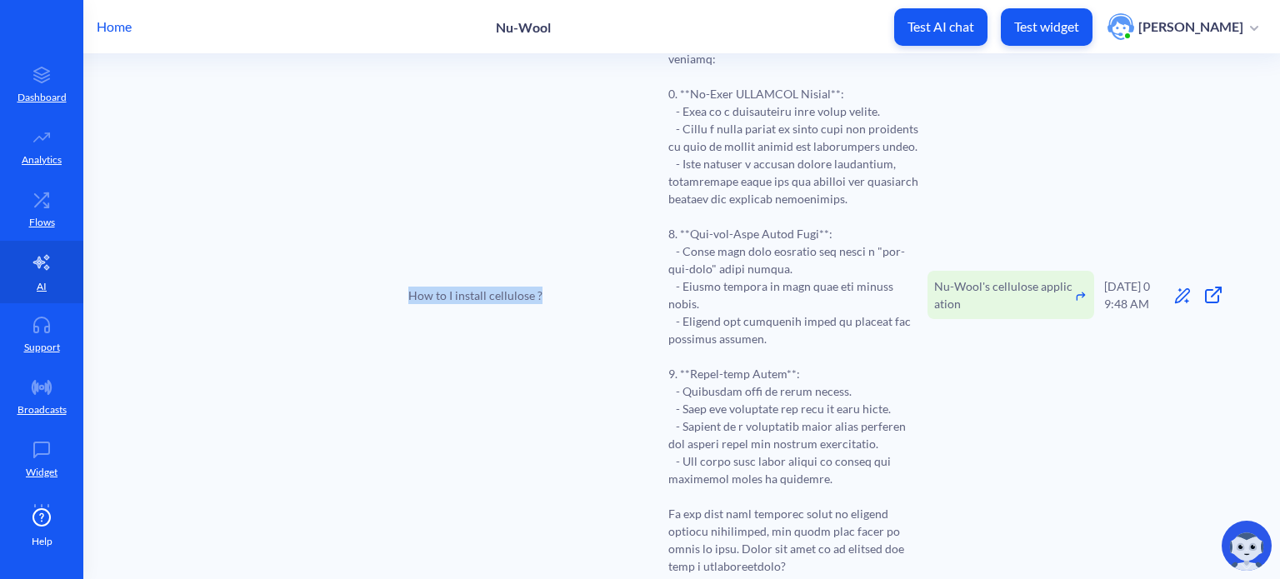
drag, startPoint x: 510, startPoint y: 269, endPoint x: 397, endPoint y: 267, distance: 112.5
click at [397, 267] on div "How to I install cellulose ? Nu-Wool's cellulose application [DATE] 09:48 AM" at bounding box center [819, 294] width 855 height 593
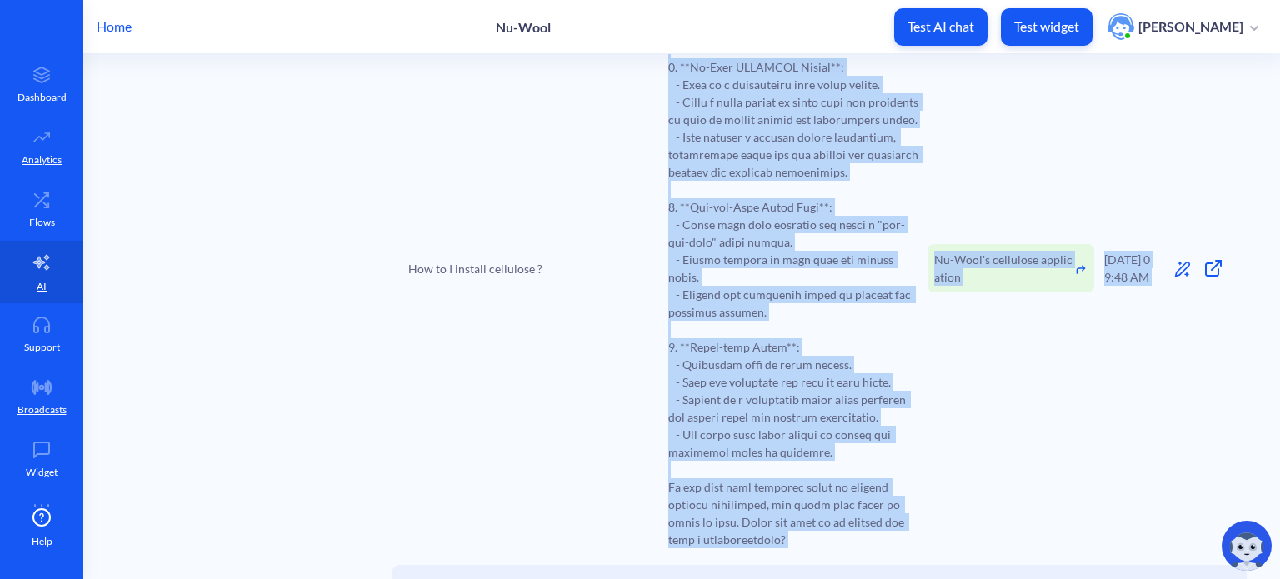
scroll to position [3097, 0]
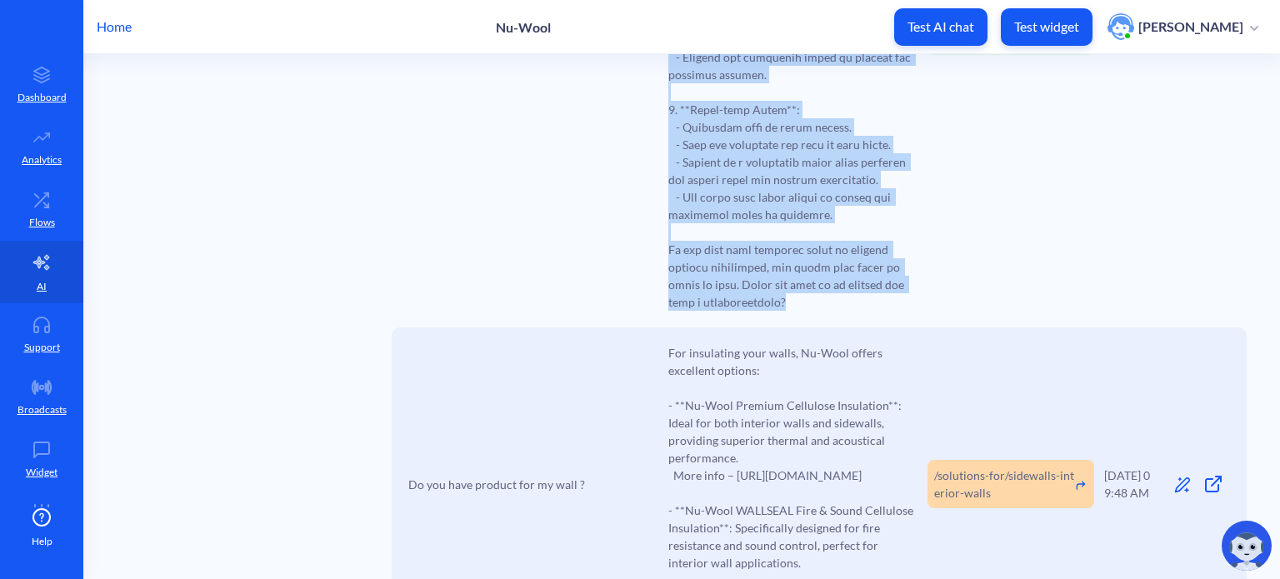
drag, startPoint x: 673, startPoint y: 265, endPoint x: 831, endPoint y: 272, distance: 158.5
click at [831, 272] on span at bounding box center [793, 31] width 250 height 560
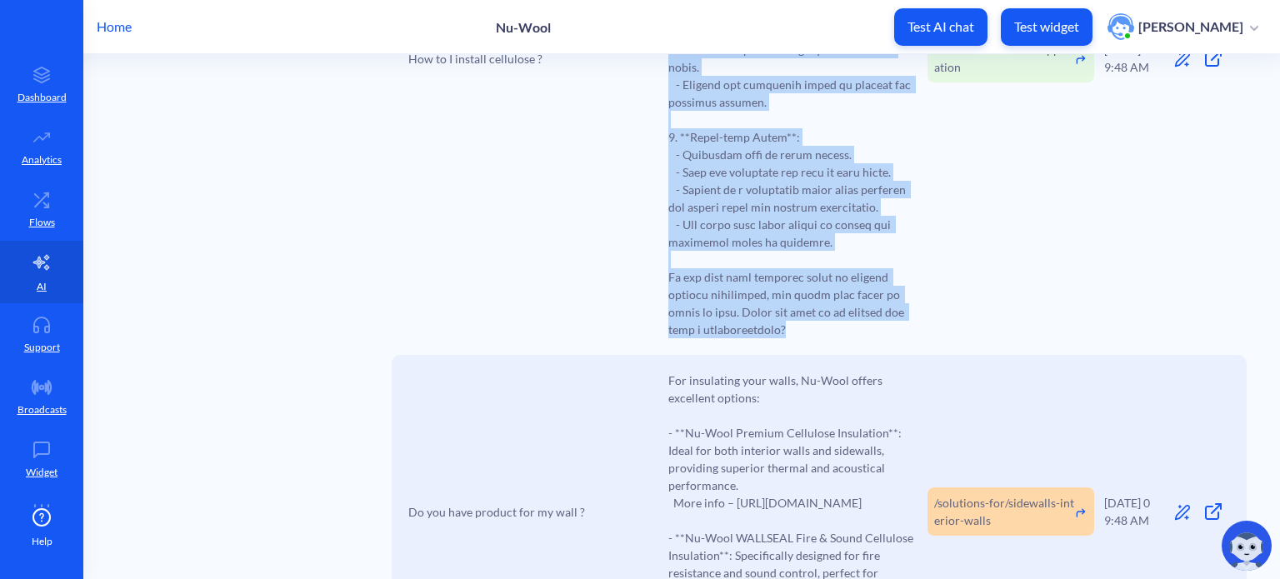
scroll to position [3263, 0]
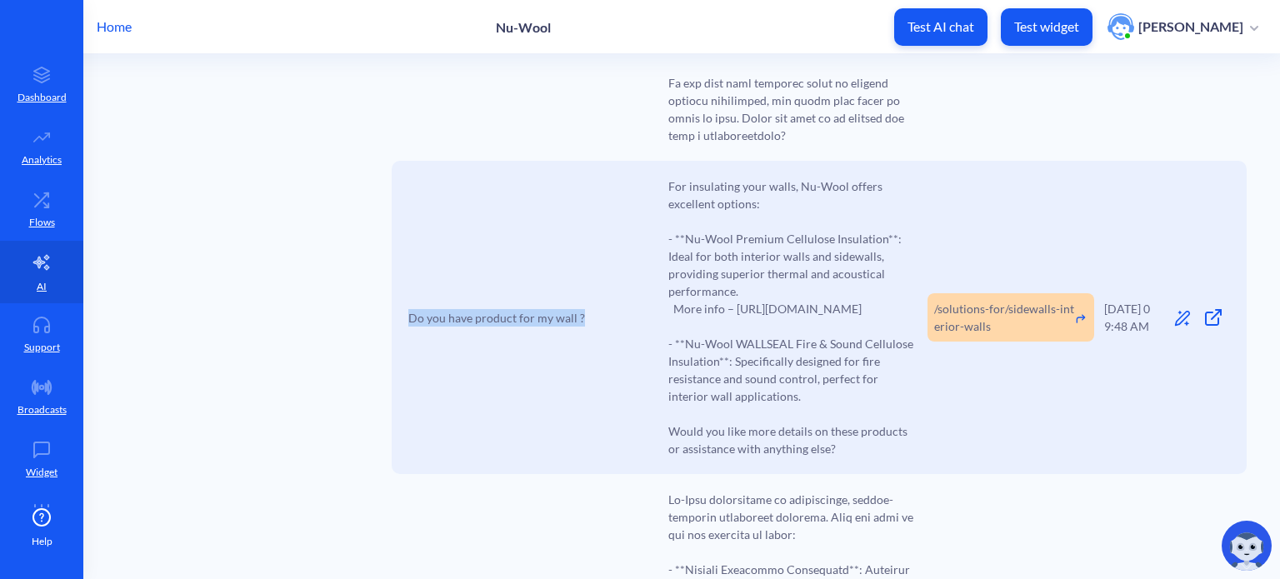
drag, startPoint x: 589, startPoint y: 302, endPoint x: 407, endPoint y: 306, distance: 181.6
click at [408, 309] on div "Do you have product for my wall ?" at bounding box center [533, 317] width 250 height 17
drag, startPoint x: 665, startPoint y: 152, endPoint x: 865, endPoint y: 457, distance: 363.9
click at [865, 457] on div "Do you have product for my wall ? For insulating your walls, Nu-Wool offers exc…" at bounding box center [819, 317] width 855 height 313
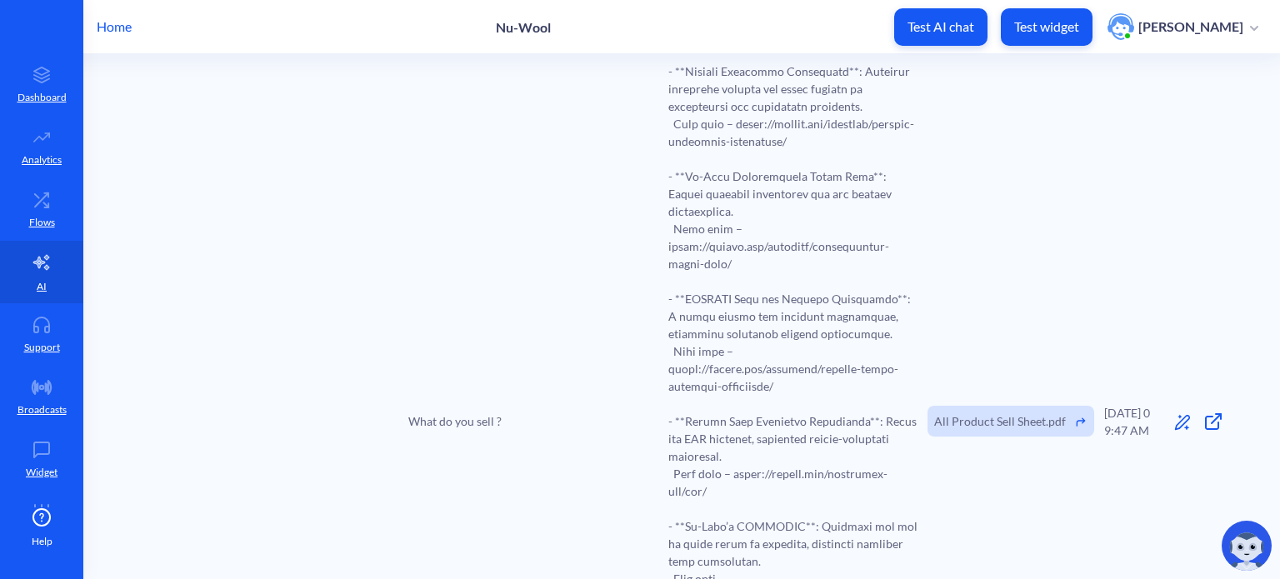
scroll to position [3846, 0]
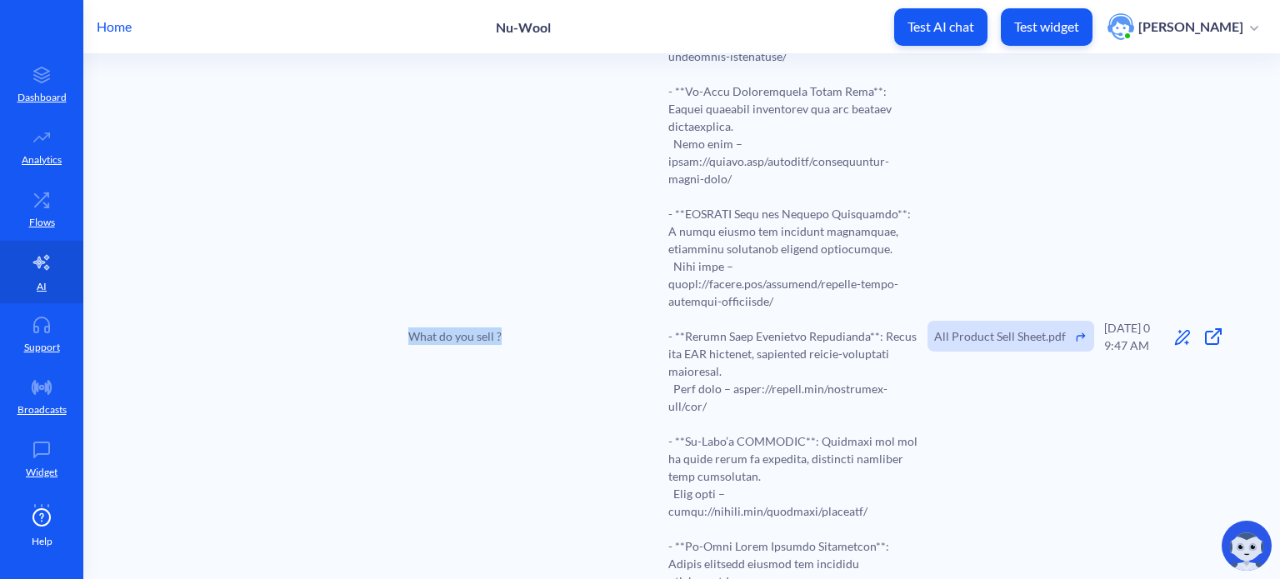
drag, startPoint x: 509, startPoint y: 326, endPoint x: 403, endPoint y: 326, distance: 105.8
click at [403, 326] on div "What do you sell ? All Product Sell Sheet.pdf [DATE] 09:47 AM" at bounding box center [819, 336] width 855 height 891
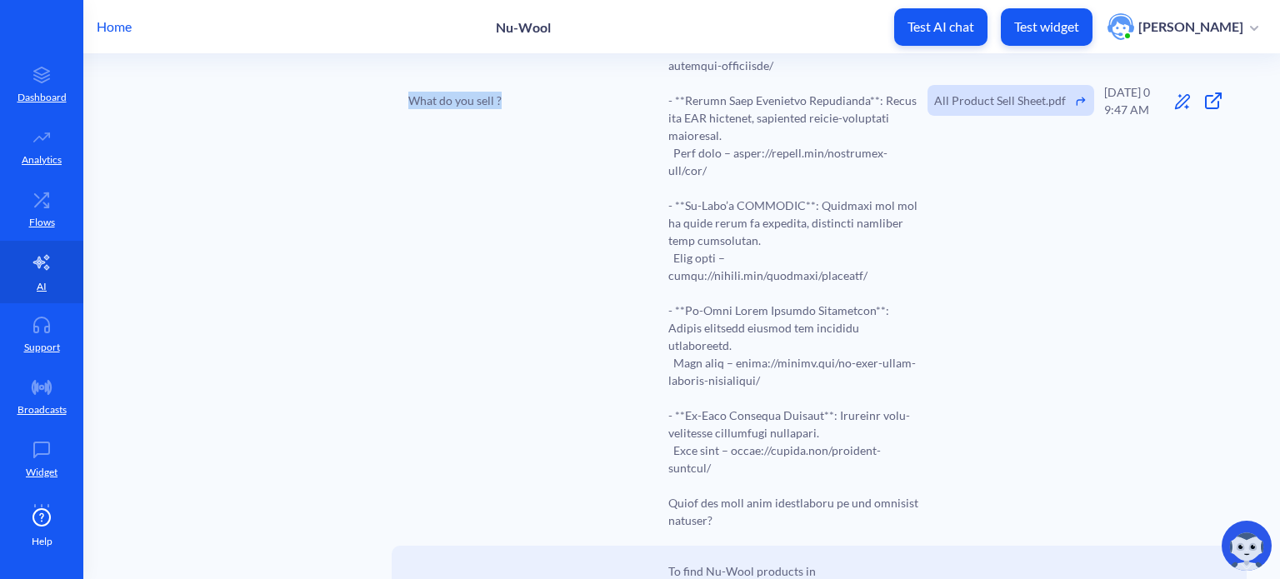
scroll to position [4180, 0]
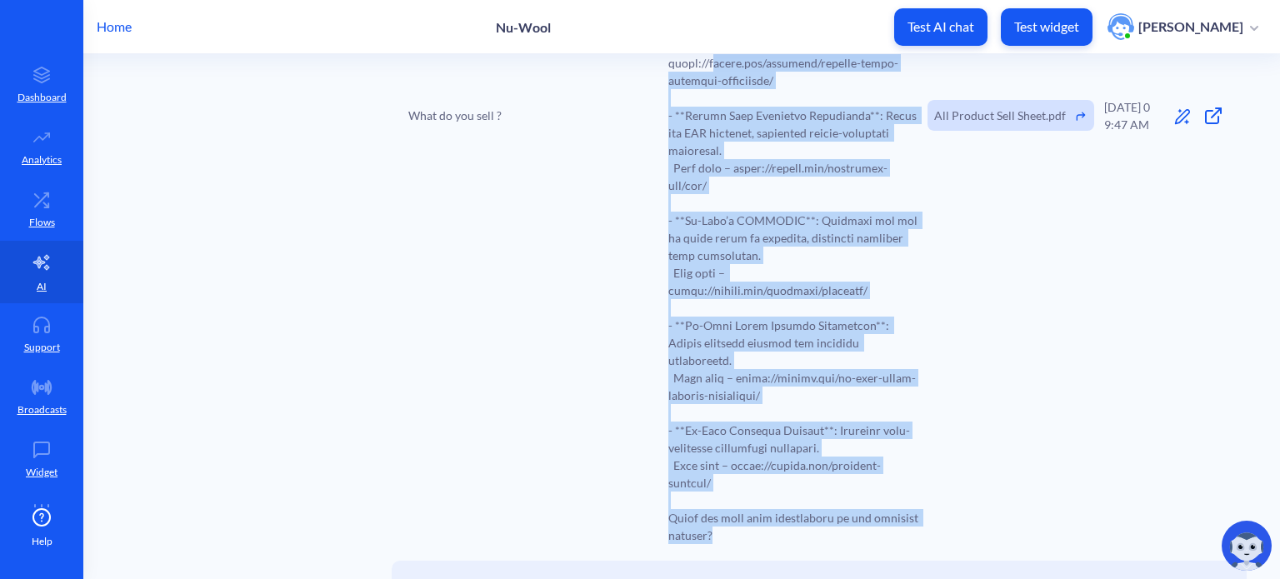
drag, startPoint x: 723, startPoint y: 406, endPoint x: 710, endPoint y: 63, distance: 342.7
click at [710, 63] on span at bounding box center [793, 115] width 250 height 857
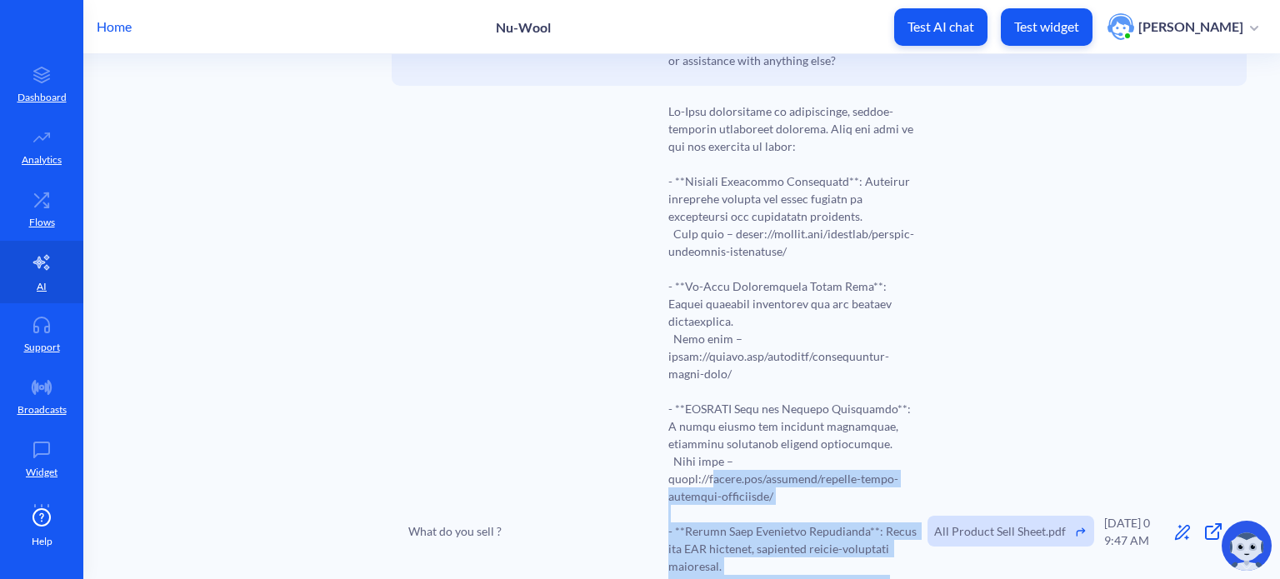
scroll to position [3561, 0]
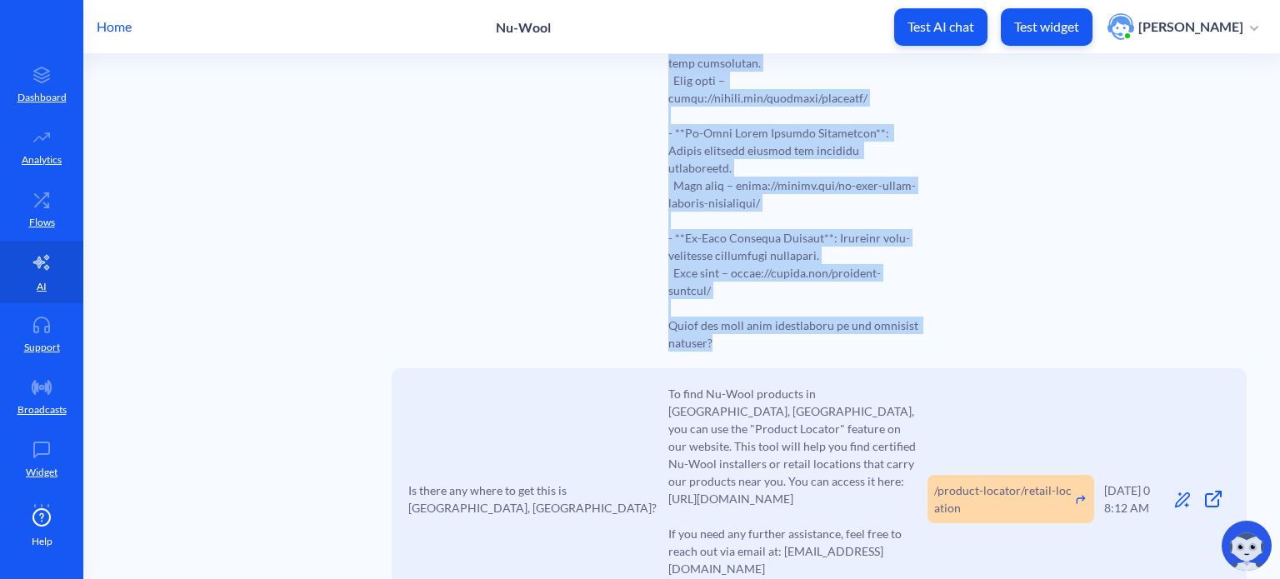
scroll to position [4305, 0]
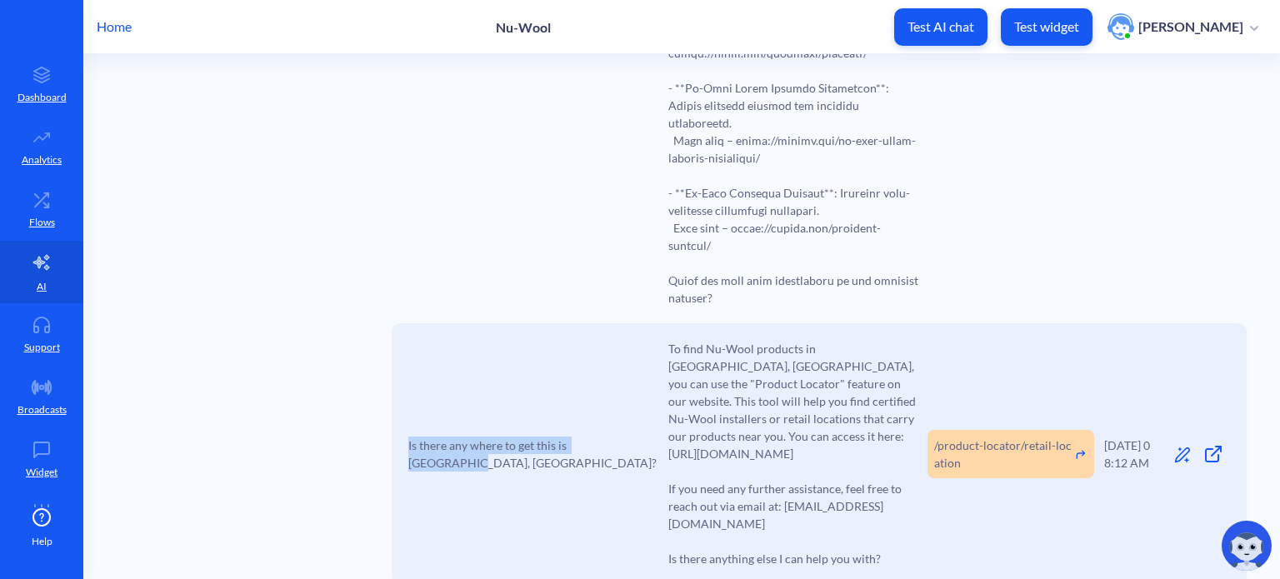
drag, startPoint x: 637, startPoint y: 415, endPoint x: 397, endPoint y: 417, distance: 240.8
click at [397, 417] on div "Is there any where to get this is [GEOGRAPHIC_DATA], [GEOGRAPHIC_DATA]? To find…" at bounding box center [819, 453] width 855 height 261
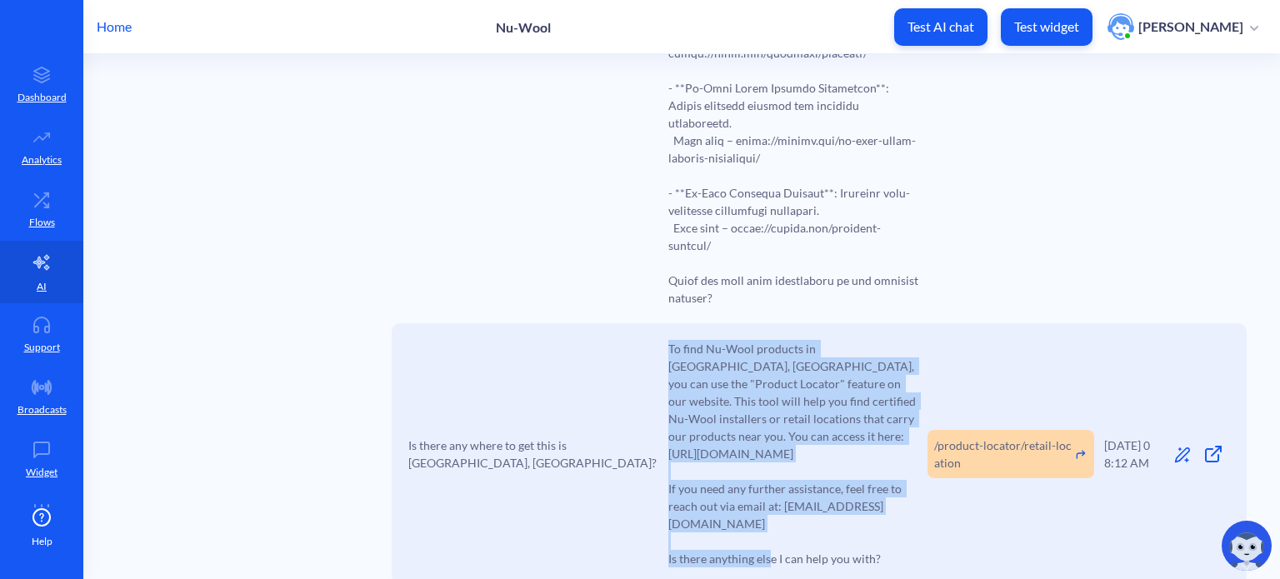
drag, startPoint x: 879, startPoint y: 507, endPoint x: 653, endPoint y: 329, distance: 287.2
click at [653, 329] on div "Is there any where to get this is [GEOGRAPHIC_DATA], [GEOGRAPHIC_DATA]? To find…" at bounding box center [819, 453] width 855 height 261
